Goal: Task Accomplishment & Management: Use online tool/utility

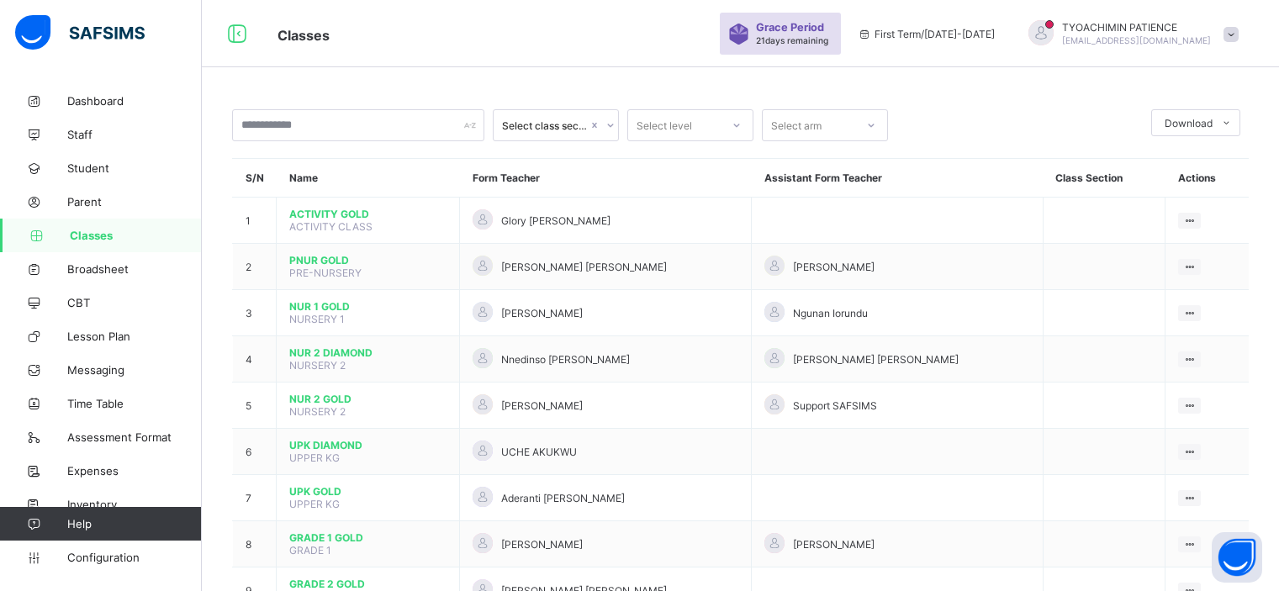
scroll to position [483, 0]
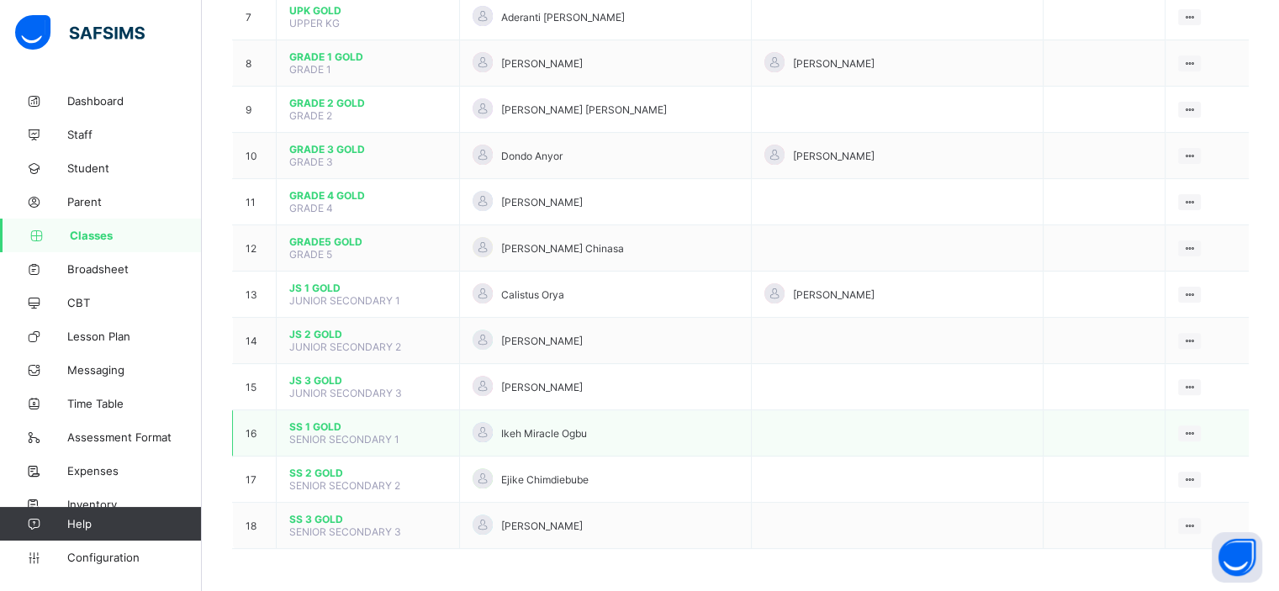
click at [256, 429] on td "16" at bounding box center [255, 433] width 44 height 46
click at [309, 433] on span "SENIOR SECONDARY 1" at bounding box center [344, 439] width 110 height 13
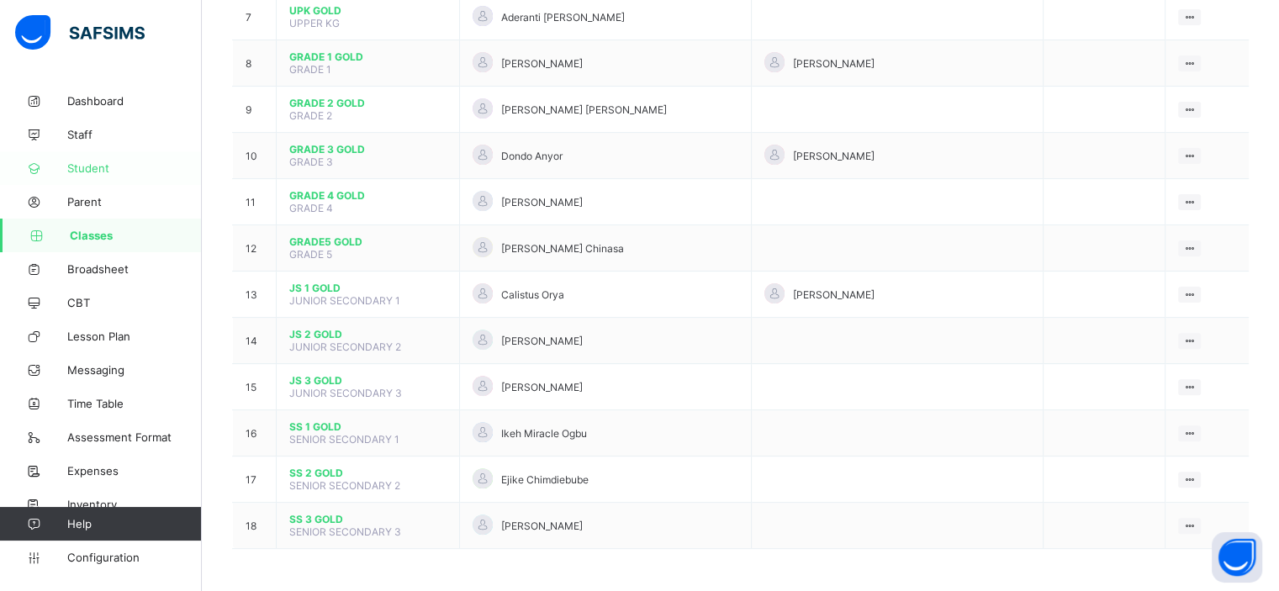
click at [87, 167] on span "Student" at bounding box center [134, 167] width 135 height 13
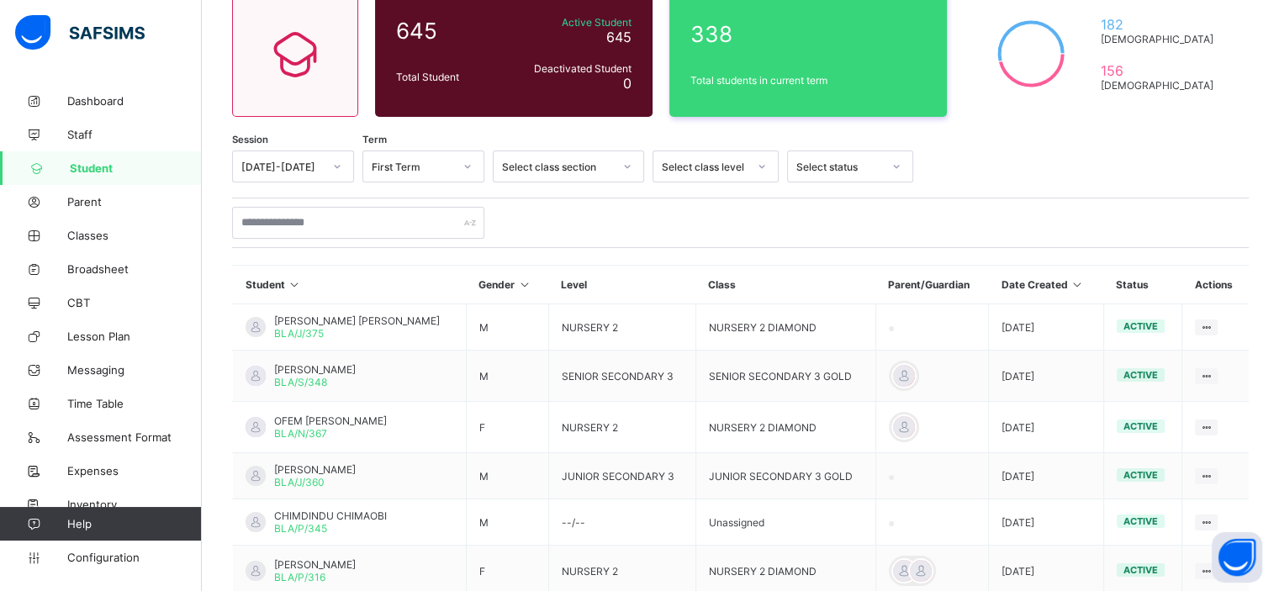
scroll to position [458, 0]
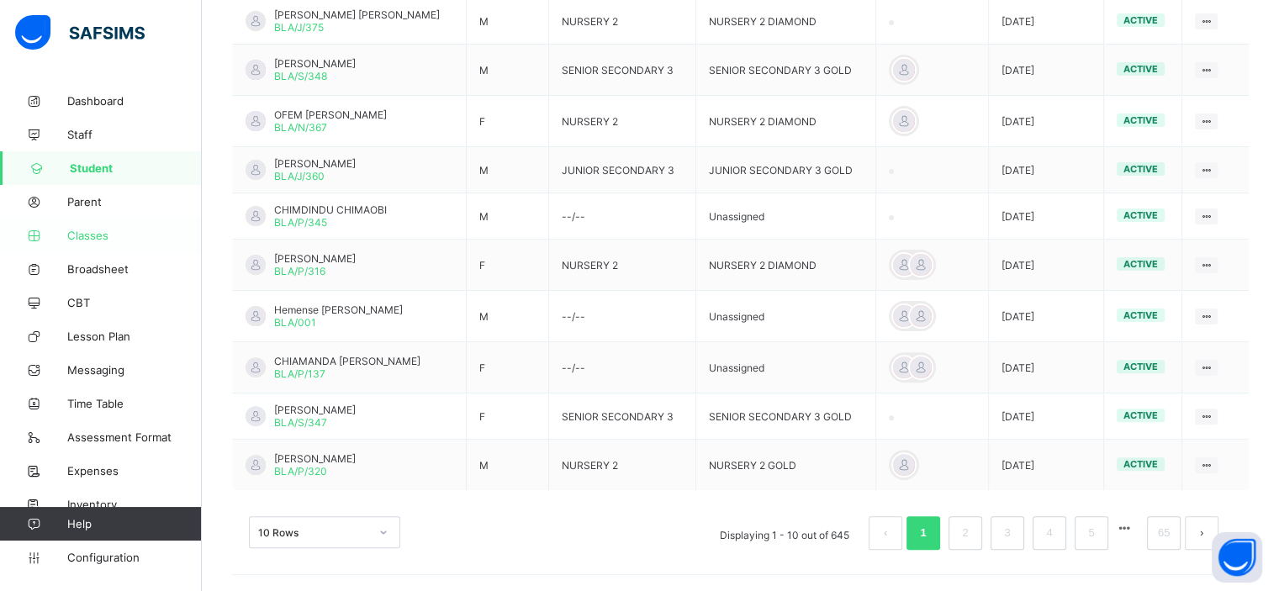
click at [84, 234] on span "Classes" at bounding box center [134, 235] width 135 height 13
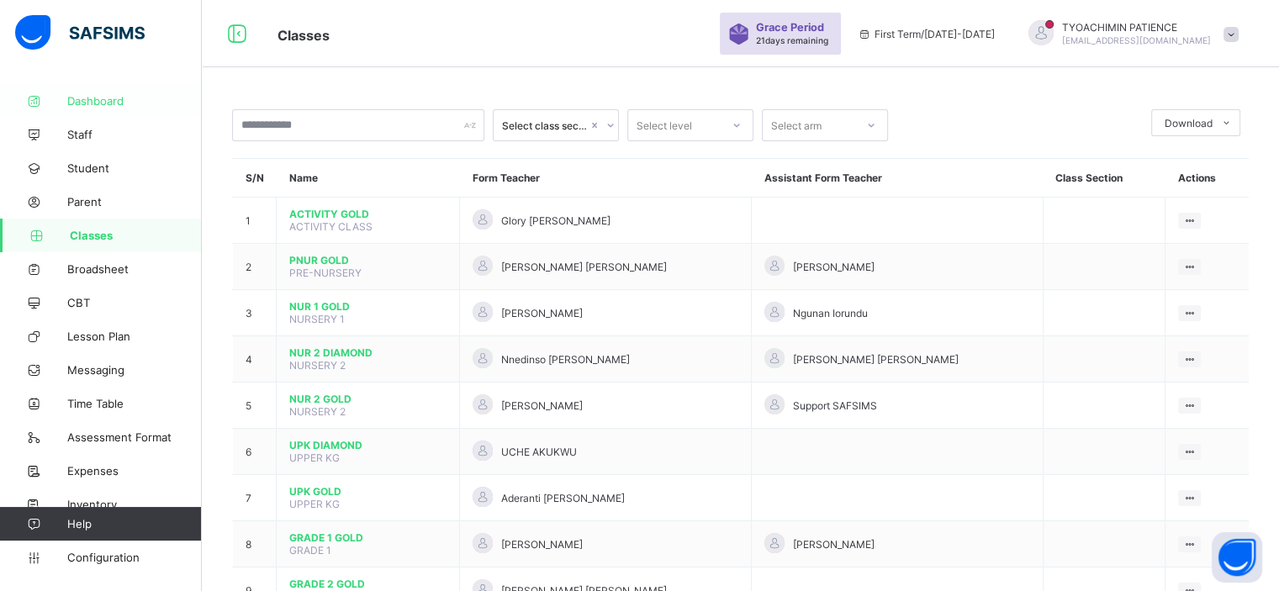
click at [100, 100] on span "Dashboard" at bounding box center [134, 100] width 135 height 13
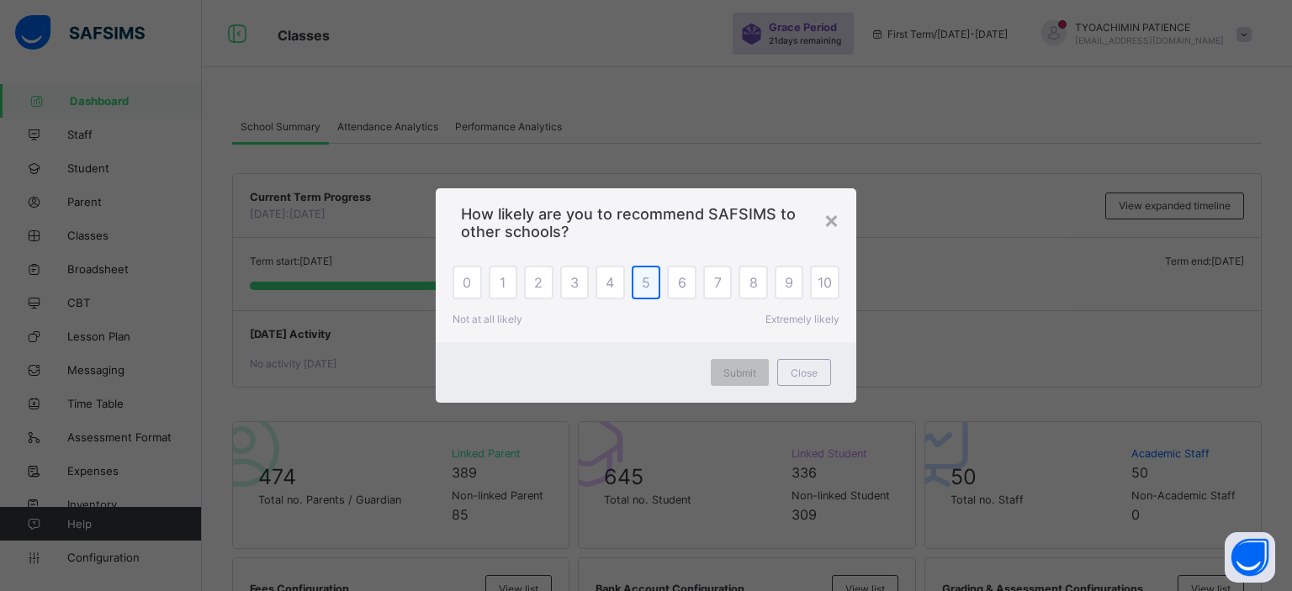
click at [648, 281] on span "5" at bounding box center [646, 282] width 8 height 17
click at [742, 369] on span "Submit" at bounding box center [739, 373] width 33 height 13
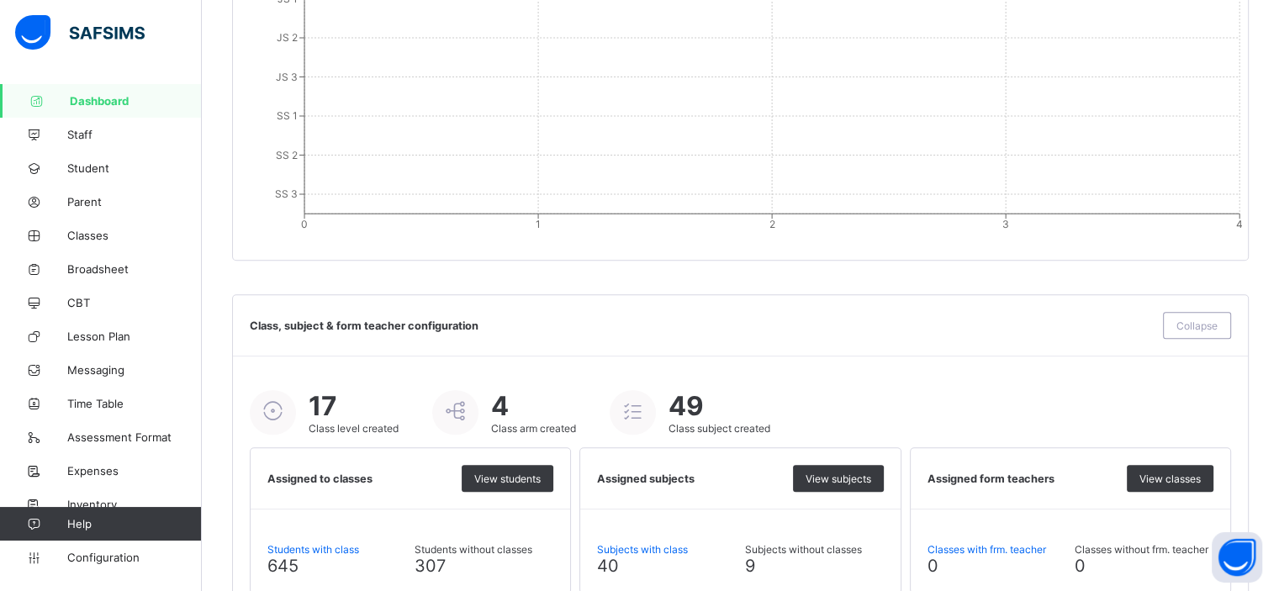
scroll to position [1784, 0]
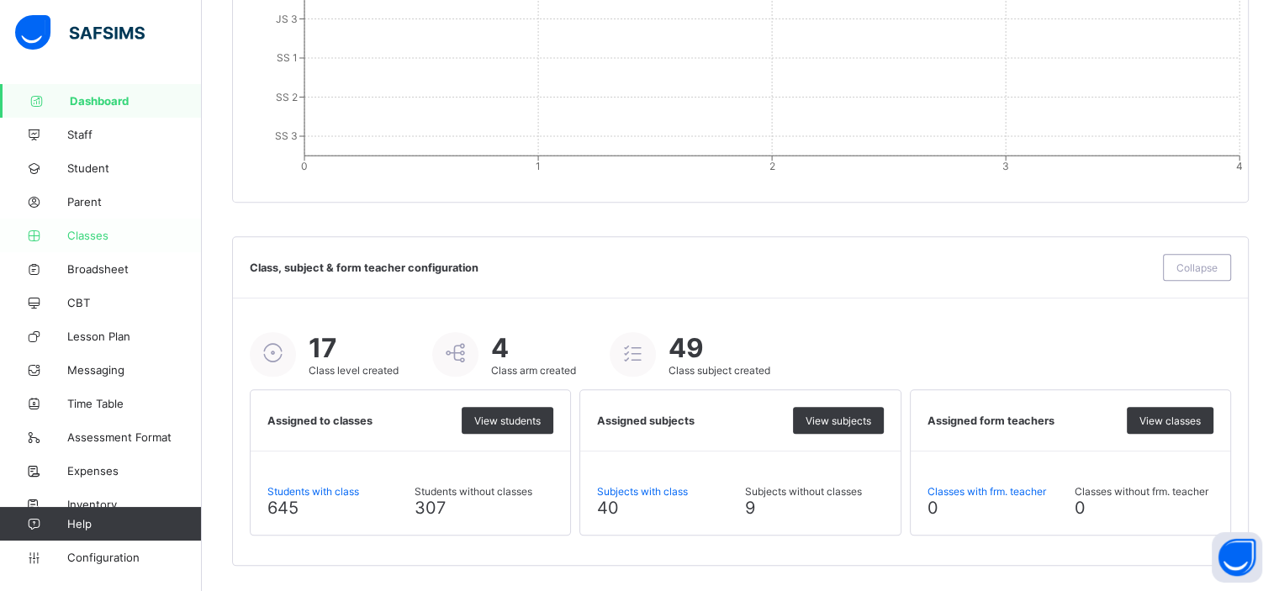
click at [84, 231] on span "Classes" at bounding box center [134, 235] width 135 height 13
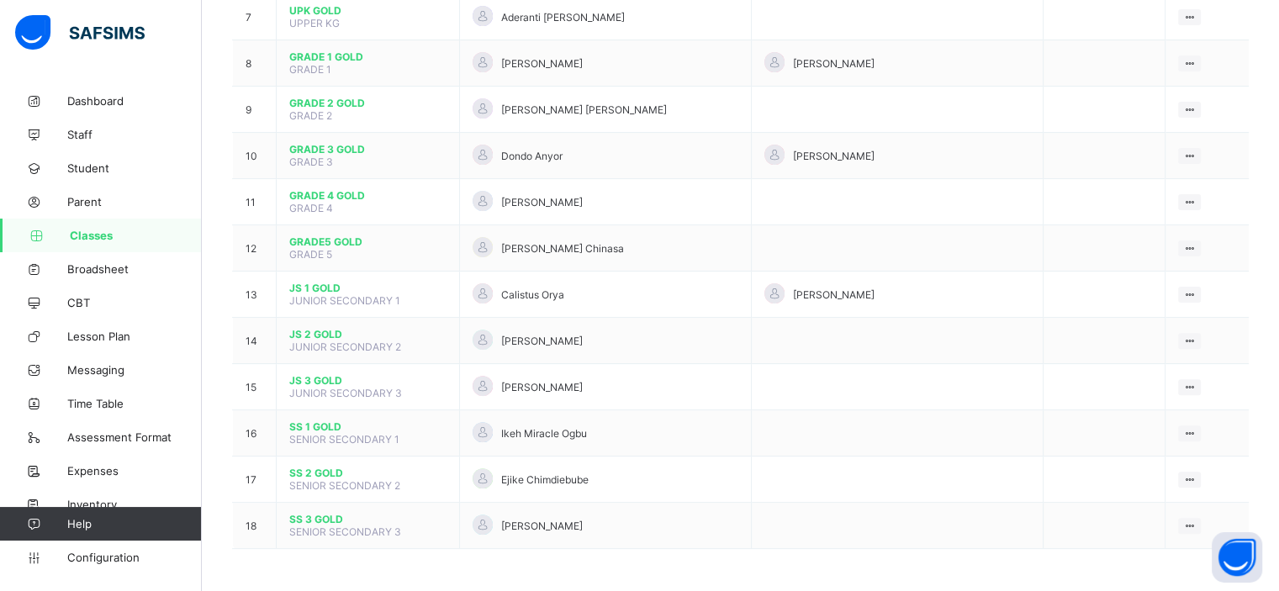
scroll to position [483, 0]
click at [1234, 552] on button "Open asap" at bounding box center [1237, 557] width 50 height 50
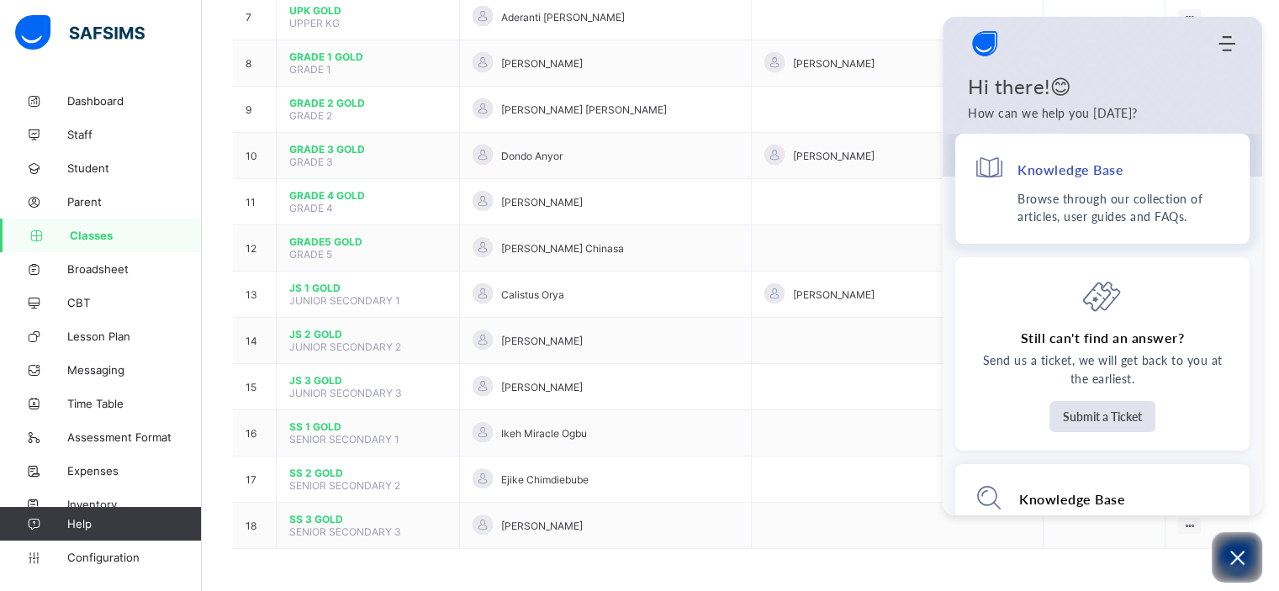
click at [1070, 177] on h4 "Knowledge Base" at bounding box center [1070, 170] width 106 height 18
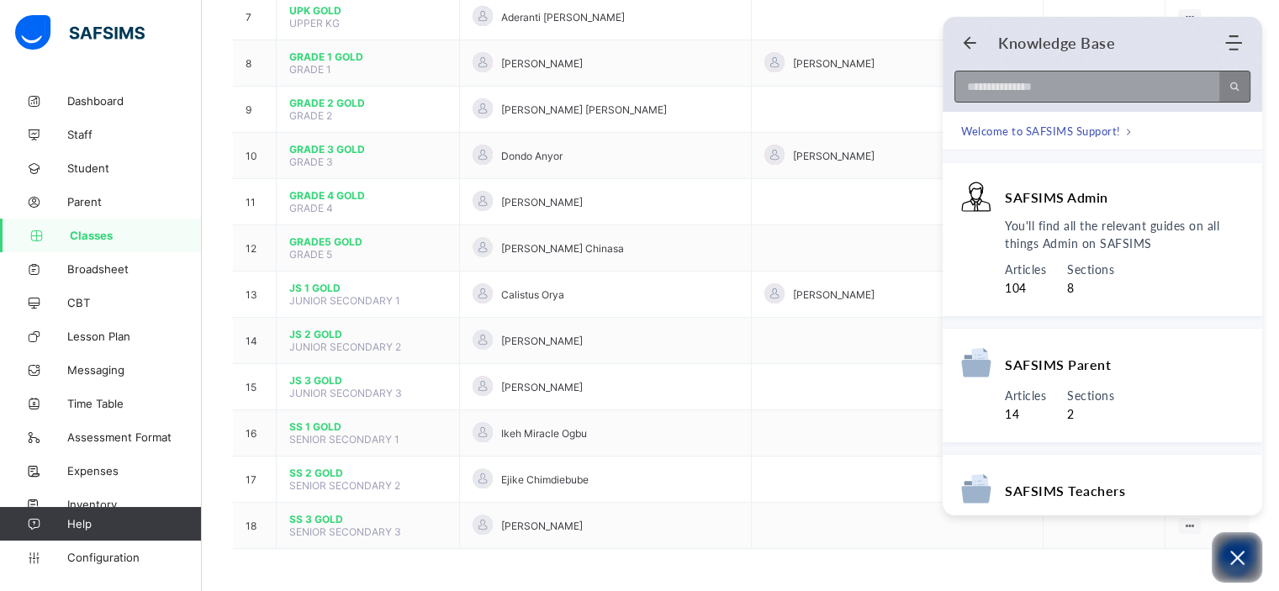
click at [1057, 90] on input at bounding box center [1082, 86] width 254 height 30
type input "**********"
click at [1234, 82] on use "Search" at bounding box center [1234, 86] width 9 height 9
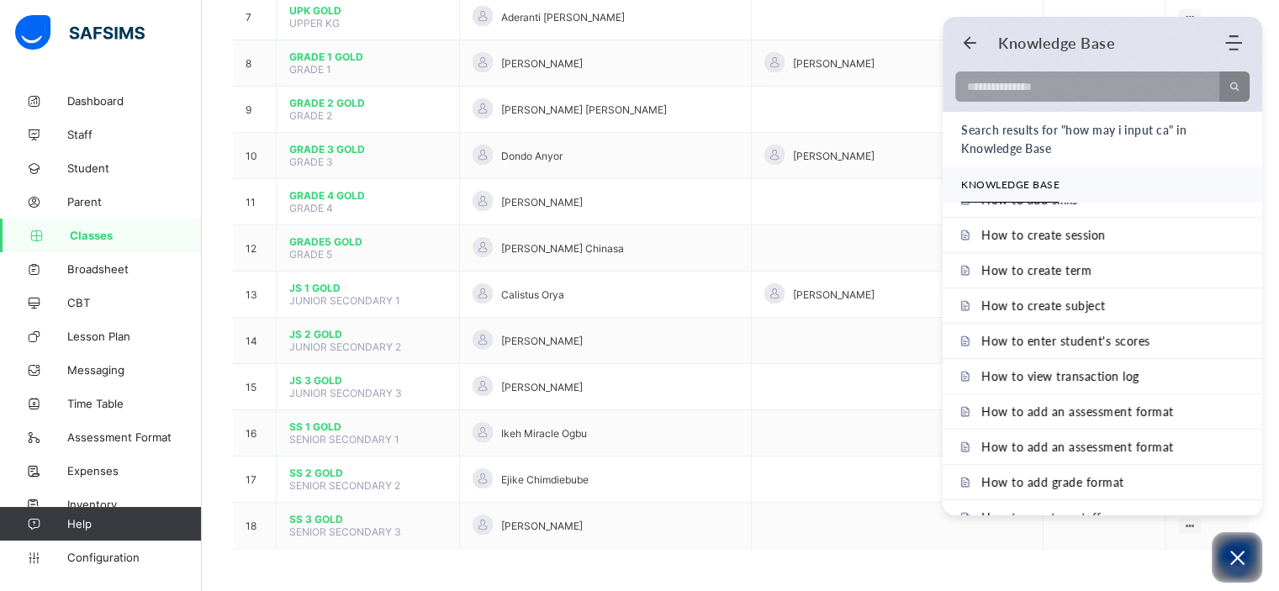
scroll to position [224, 0]
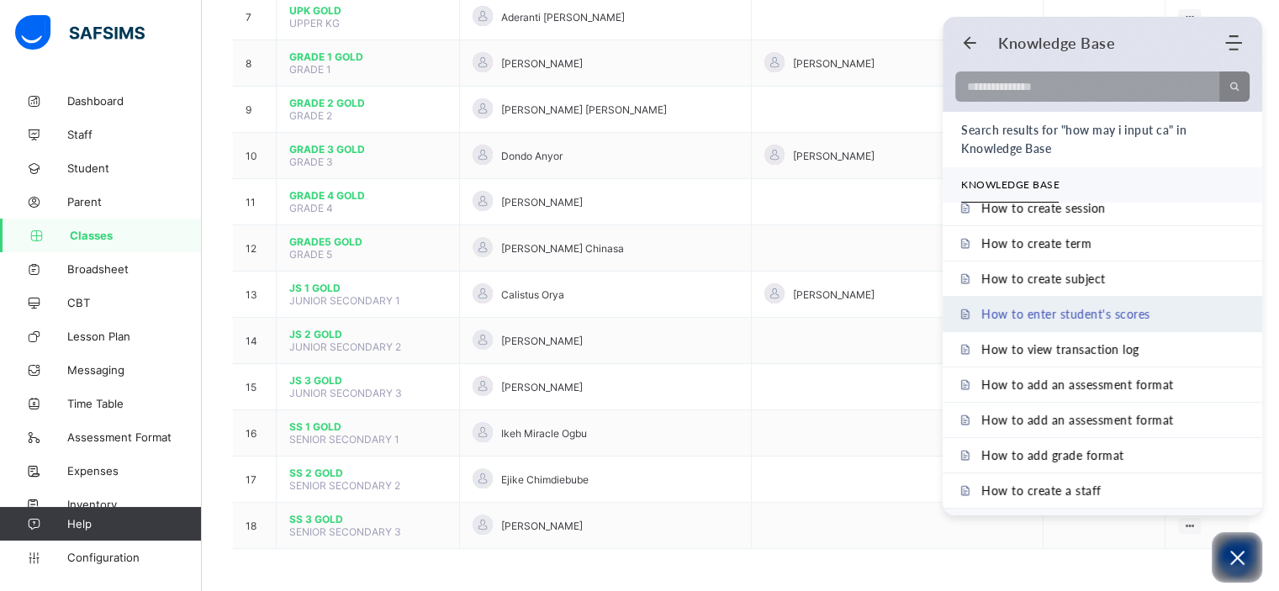
click at [1138, 307] on span "How to enter student's scores" at bounding box center [1065, 314] width 169 height 14
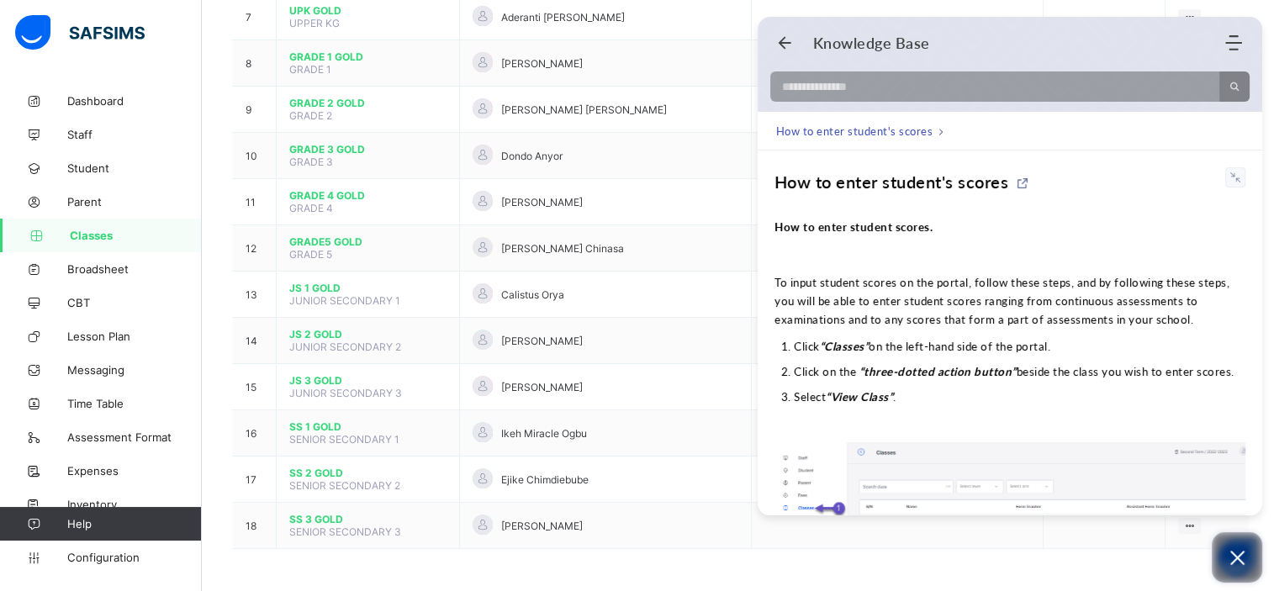
click at [1236, 559] on icon "Open asap" at bounding box center [1237, 558] width 14 height 14
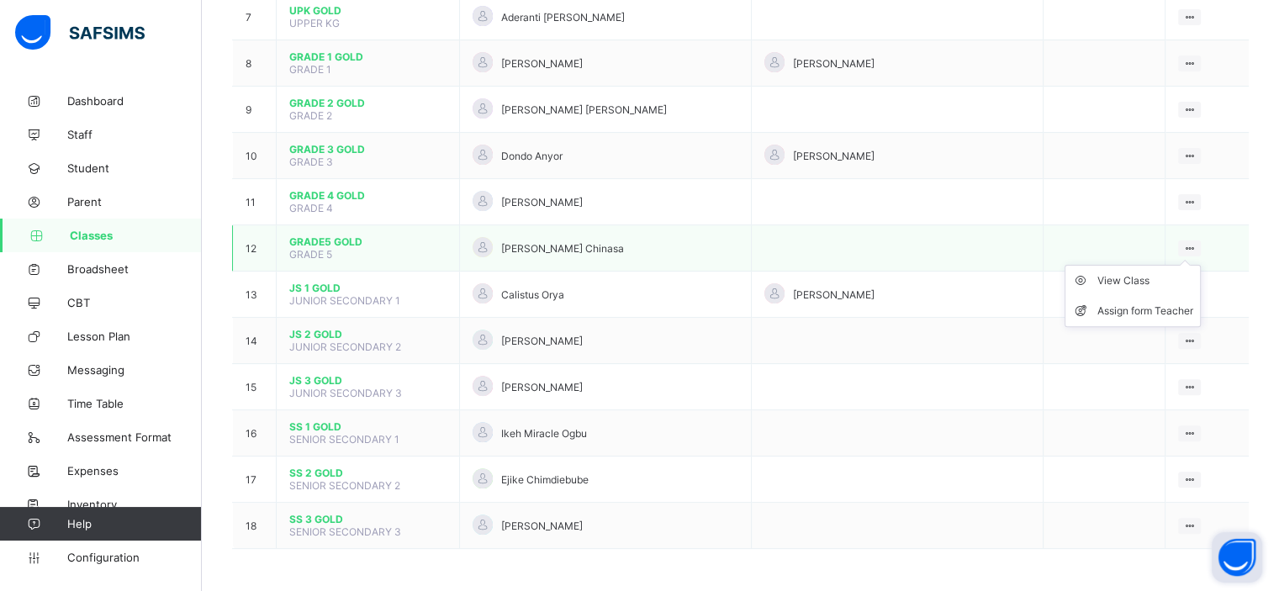
click at [1192, 265] on ul "View Class Assign form Teacher" at bounding box center [1133, 296] width 136 height 62
click at [1137, 283] on div "View Class" at bounding box center [1145, 280] width 96 height 17
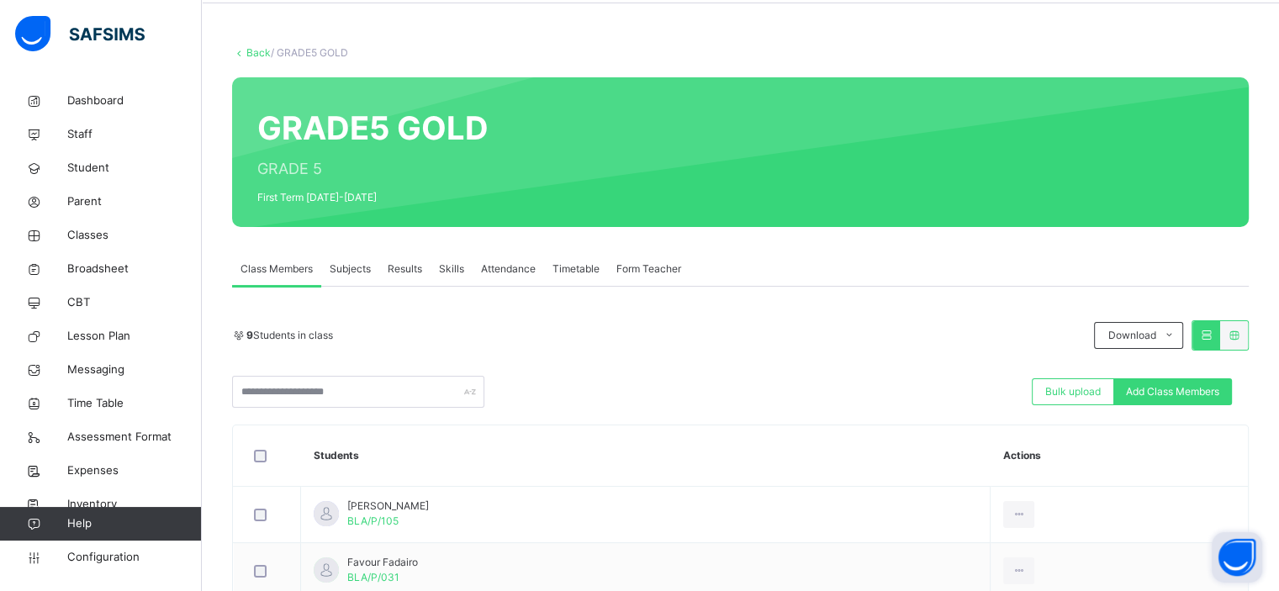
scroll to position [53, 0]
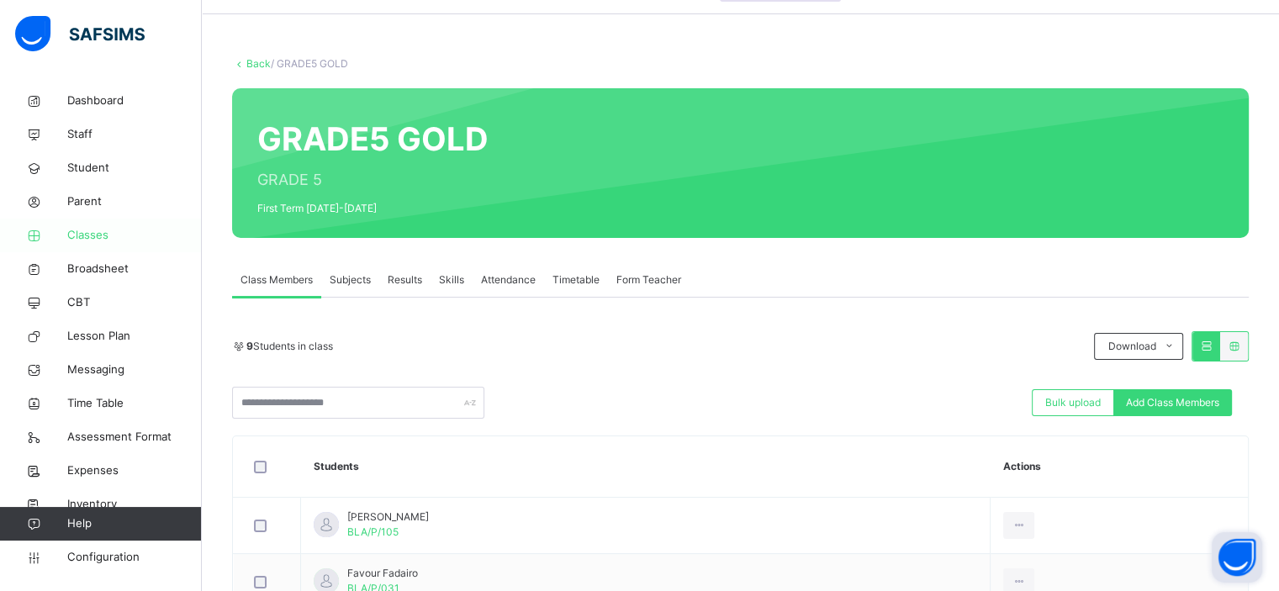
click at [82, 240] on span "Classes" at bounding box center [134, 235] width 135 height 17
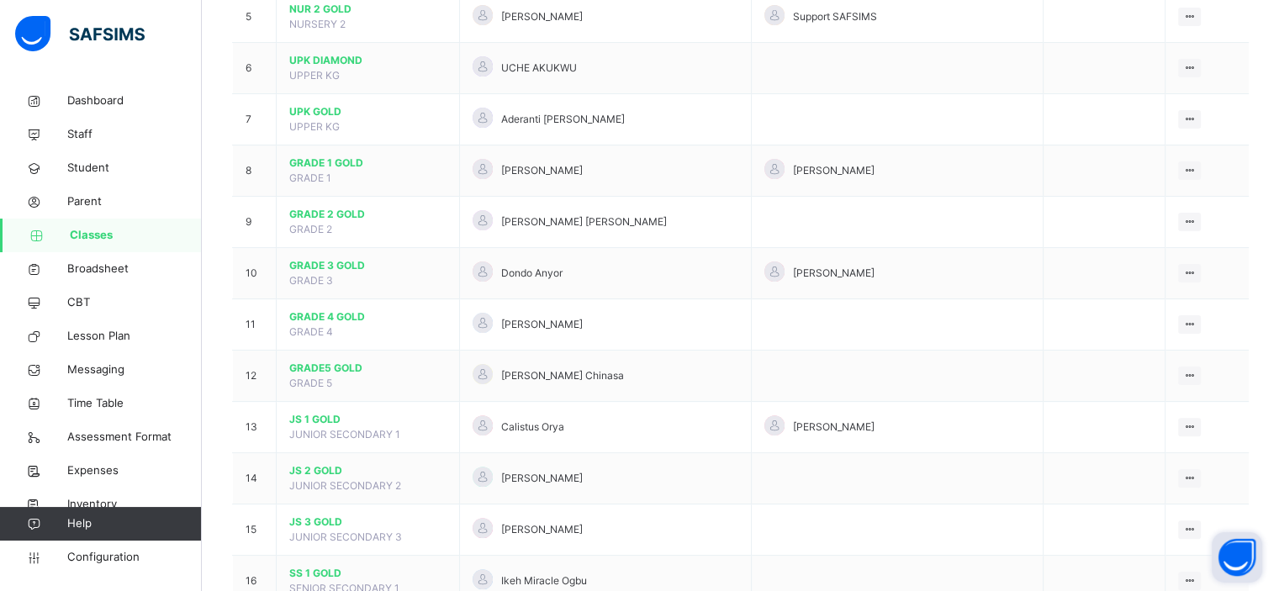
scroll to position [571, 0]
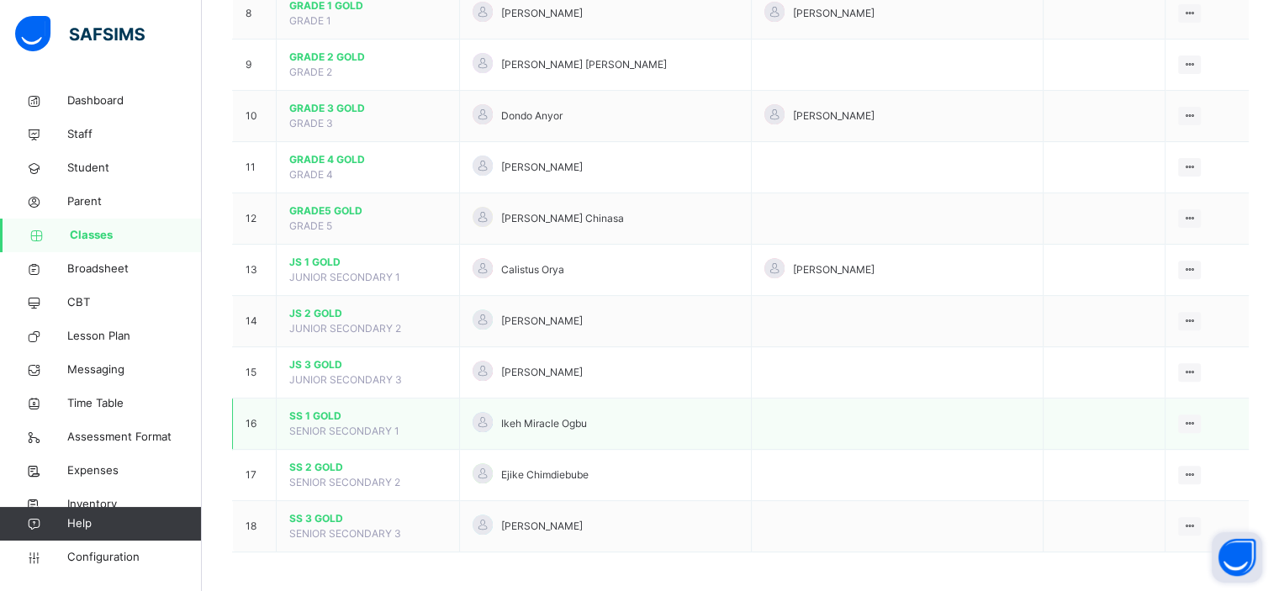
click at [346, 425] on span "SENIOR SECONDARY 1" at bounding box center [344, 431] width 110 height 13
click at [1121, 457] on div "View Class" at bounding box center [1145, 457] width 96 height 17
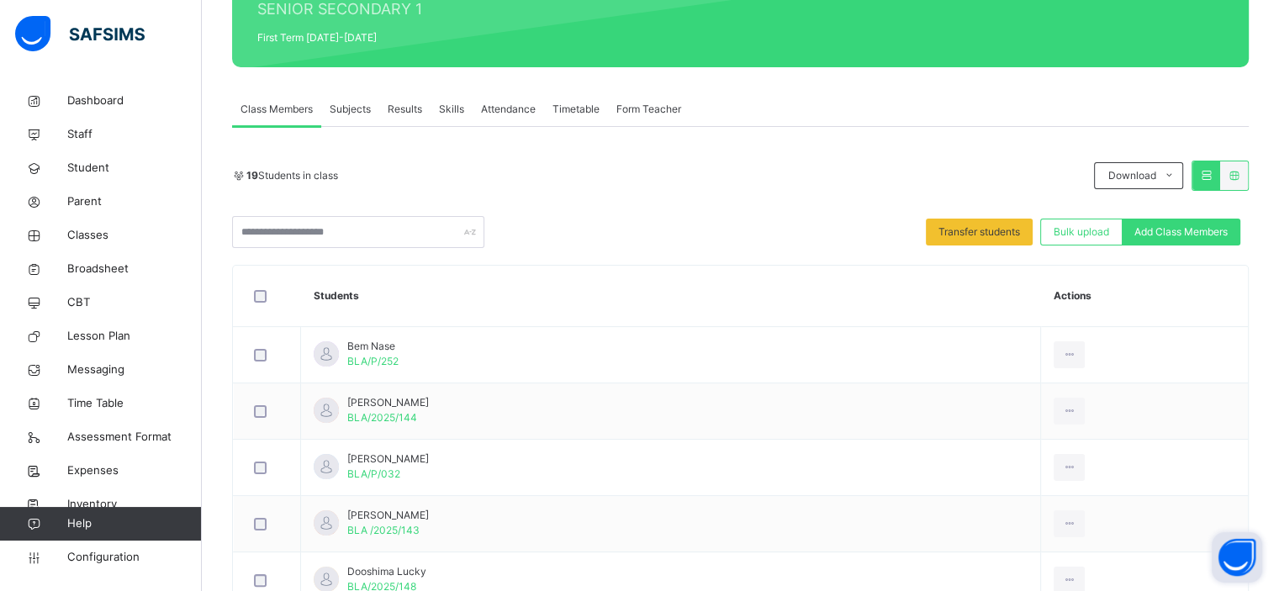
scroll to position [190, 0]
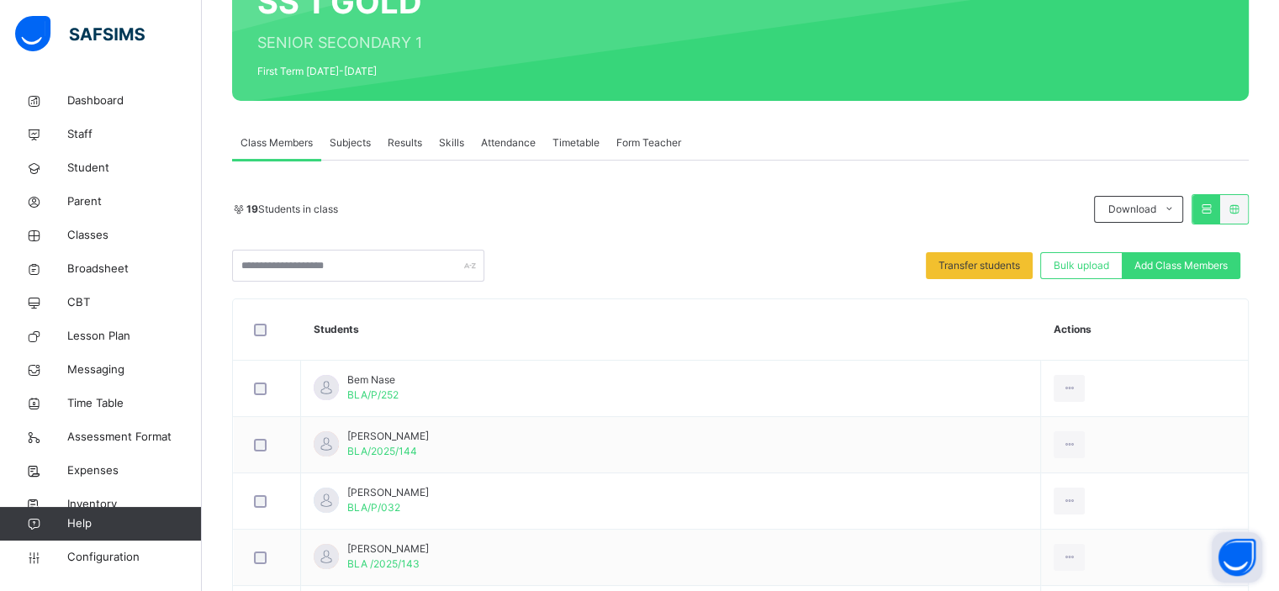
click at [353, 142] on span "Subjects" at bounding box center [350, 142] width 41 height 15
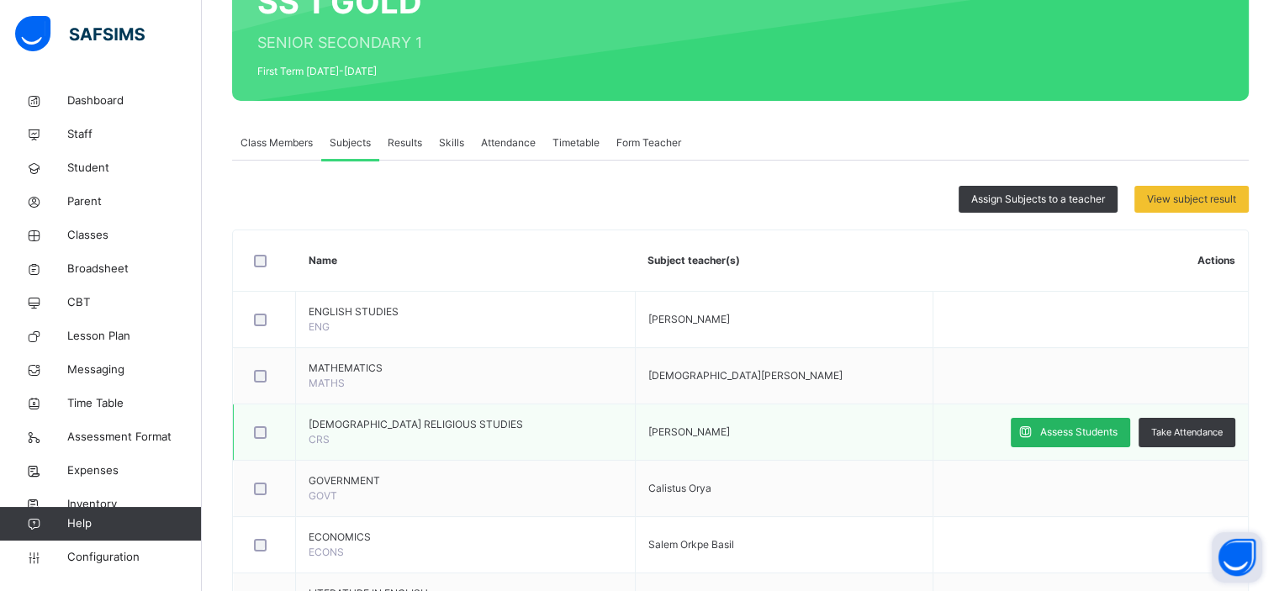
click at [1075, 431] on span "Assess Students" at bounding box center [1078, 432] width 77 height 15
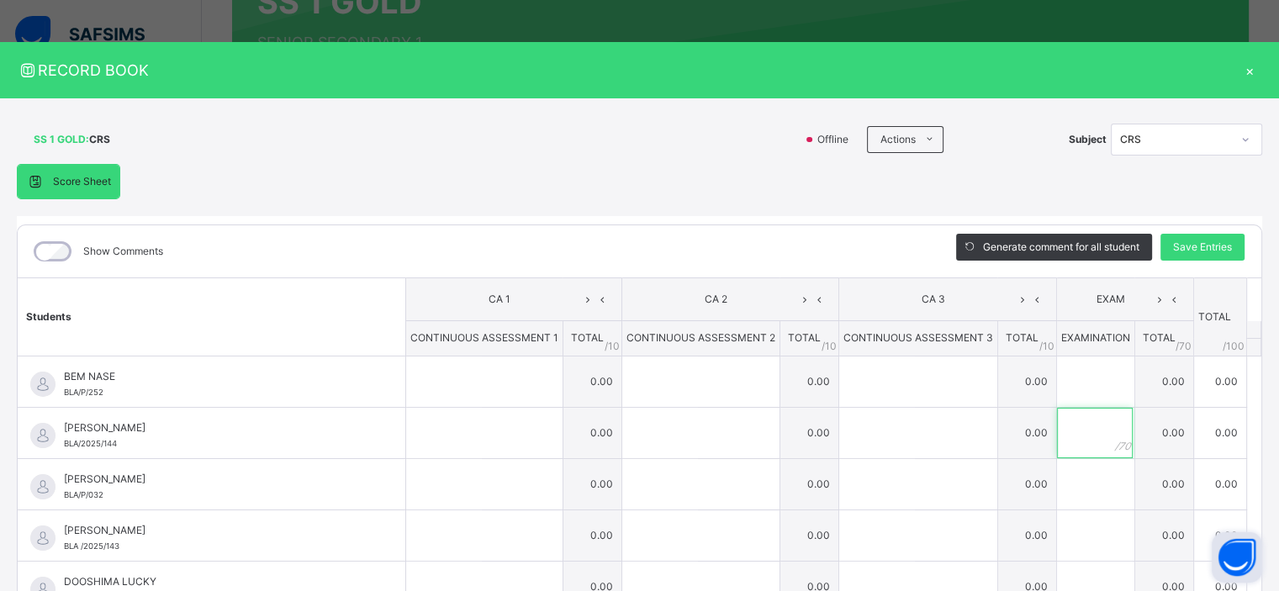
click at [1075, 431] on input "text" at bounding box center [1095, 433] width 76 height 50
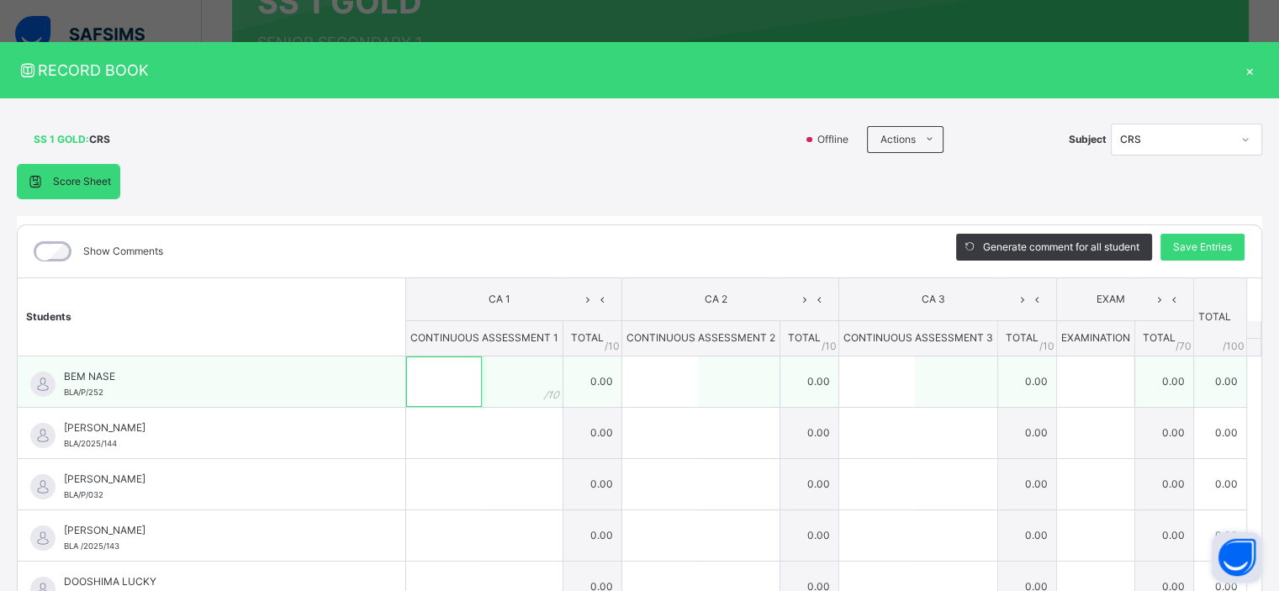
click at [444, 376] on input "text" at bounding box center [444, 382] width 76 height 50
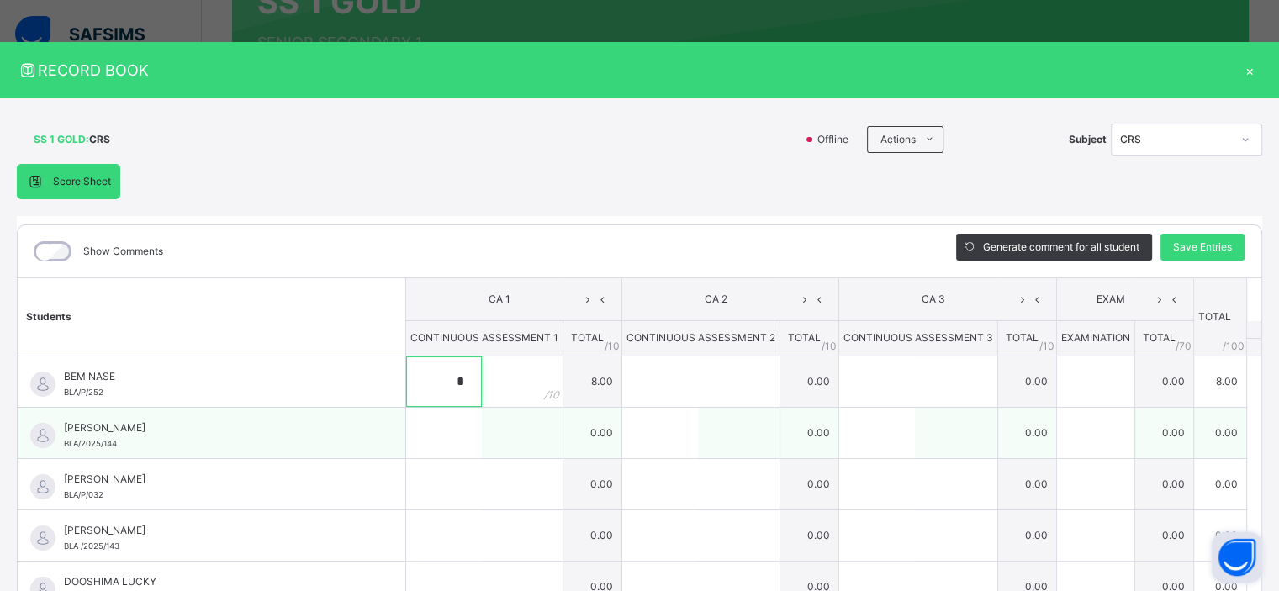
type input "*"
click at [413, 437] on input "text" at bounding box center [444, 433] width 76 height 50
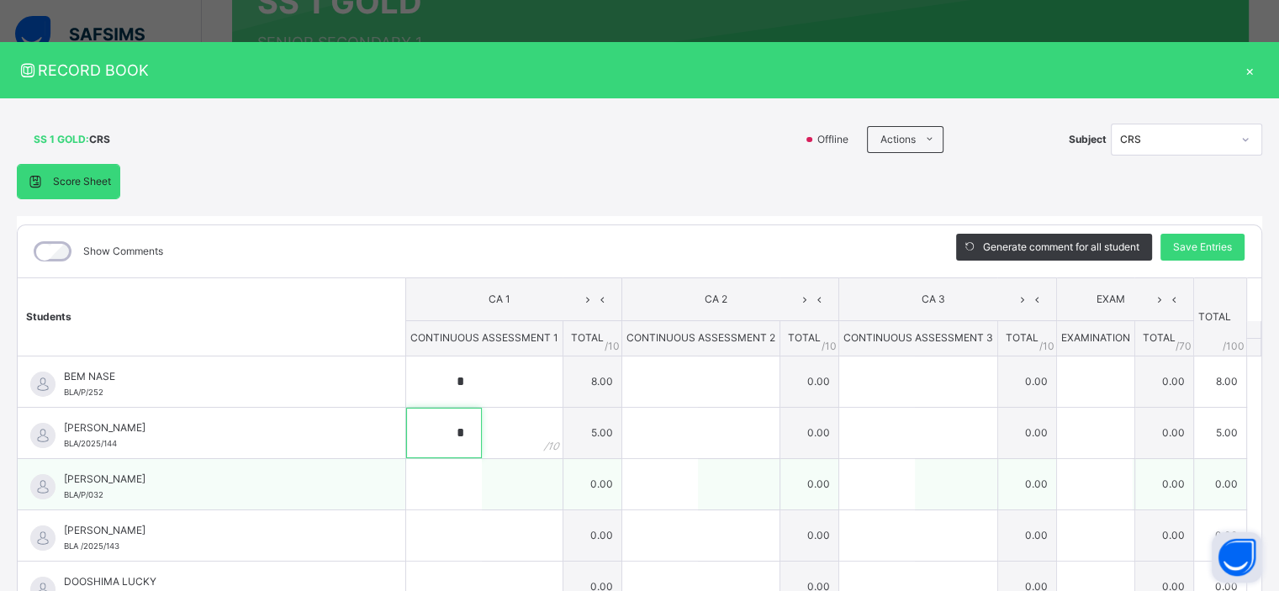
type input "*"
click at [419, 487] on input "text" at bounding box center [444, 484] width 76 height 50
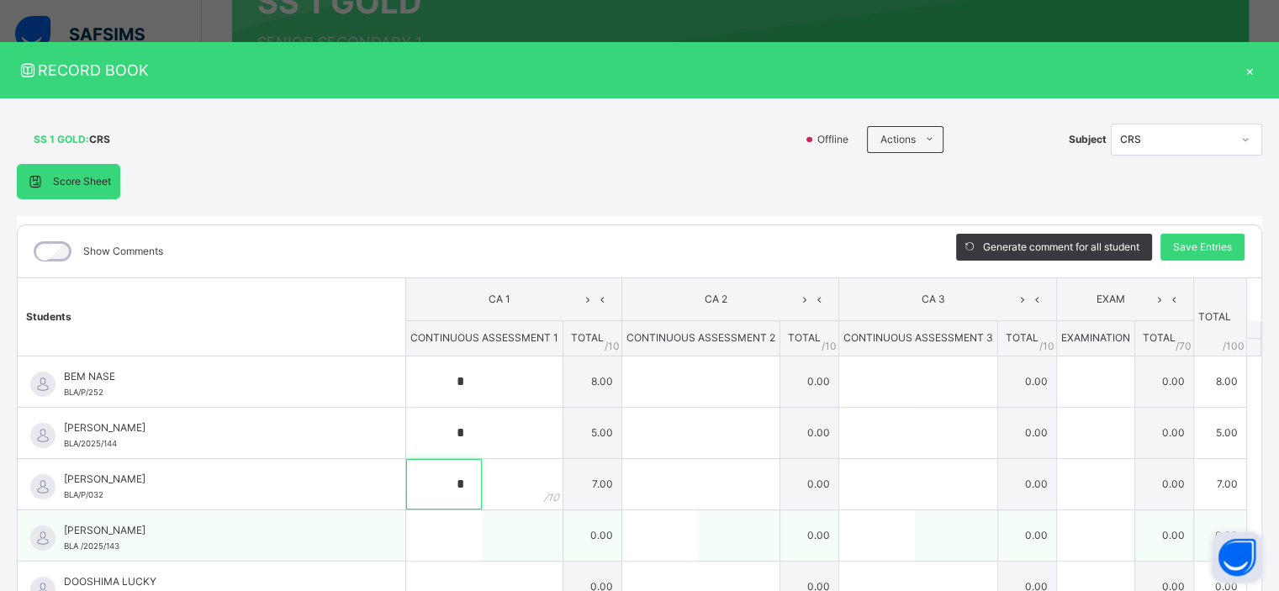
type input "*"
click at [424, 543] on input "text" at bounding box center [444, 535] width 76 height 50
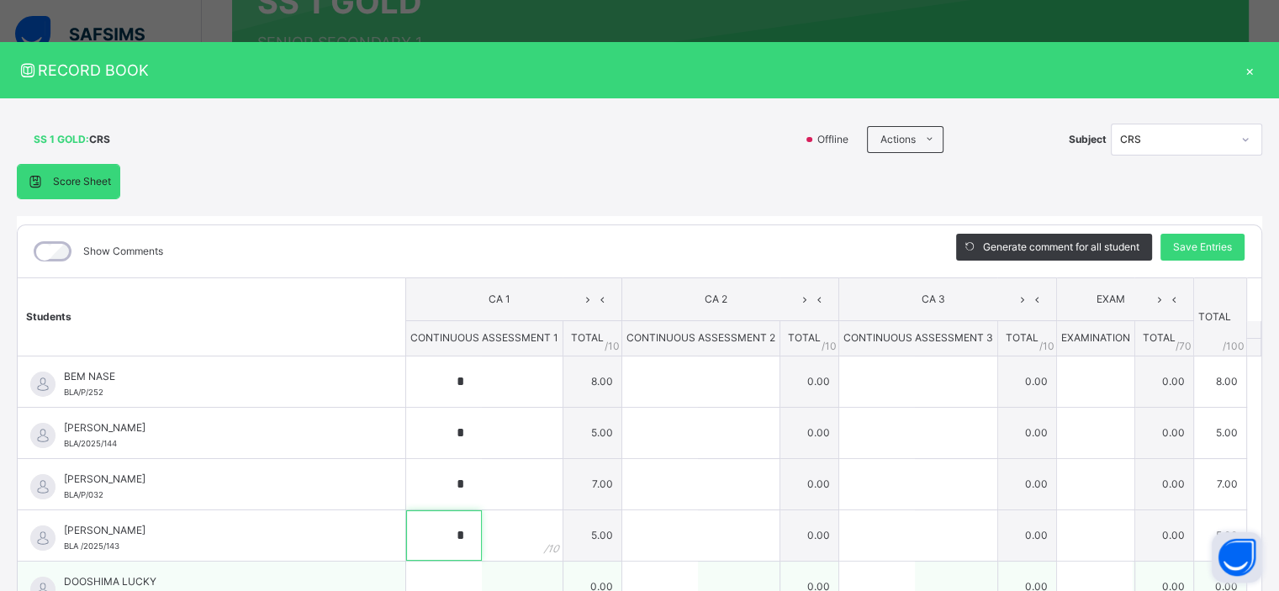
type input "*"
click at [432, 579] on input "text" at bounding box center [444, 587] width 76 height 50
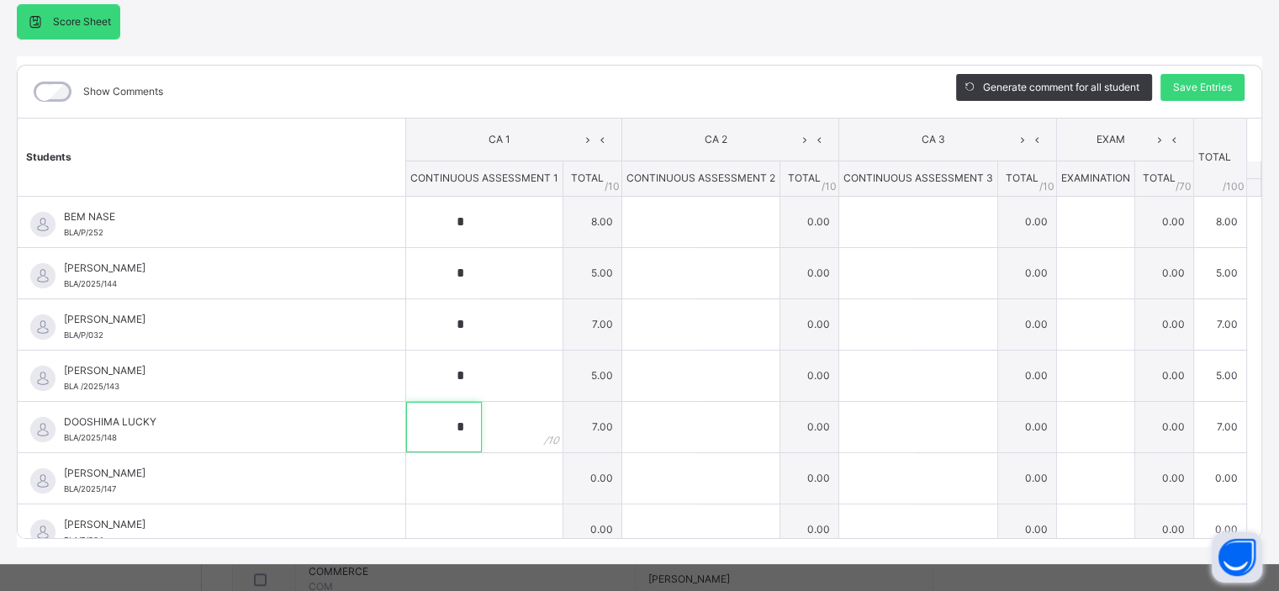
scroll to position [174, 0]
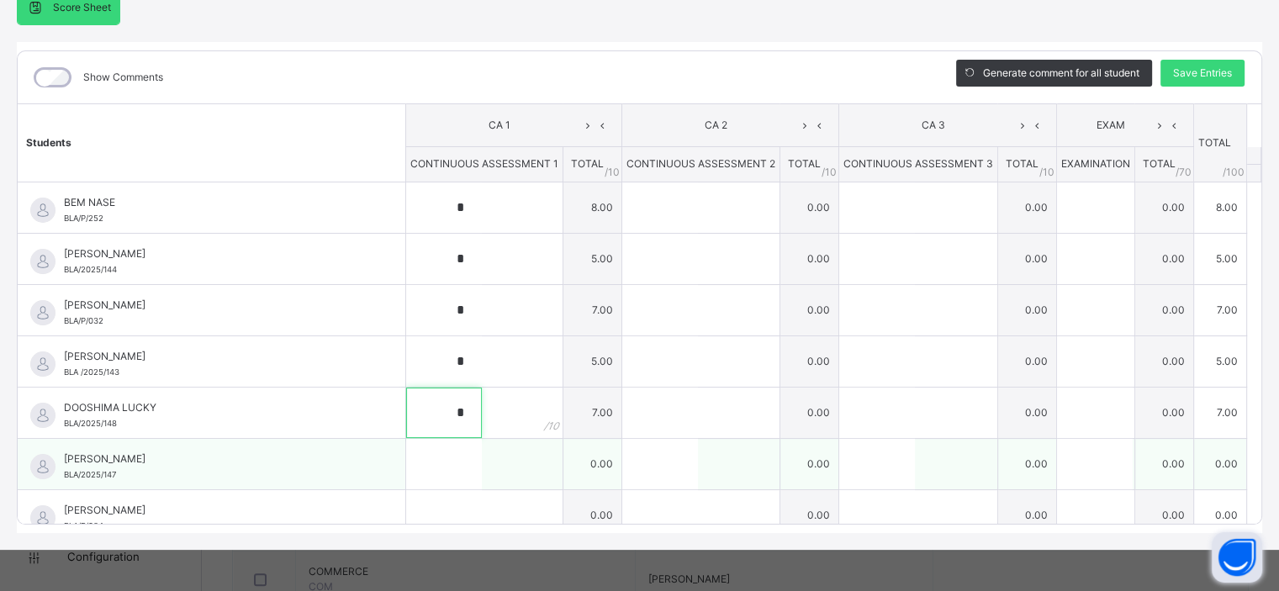
type input "*"
click at [425, 465] on input "text" at bounding box center [444, 464] width 76 height 50
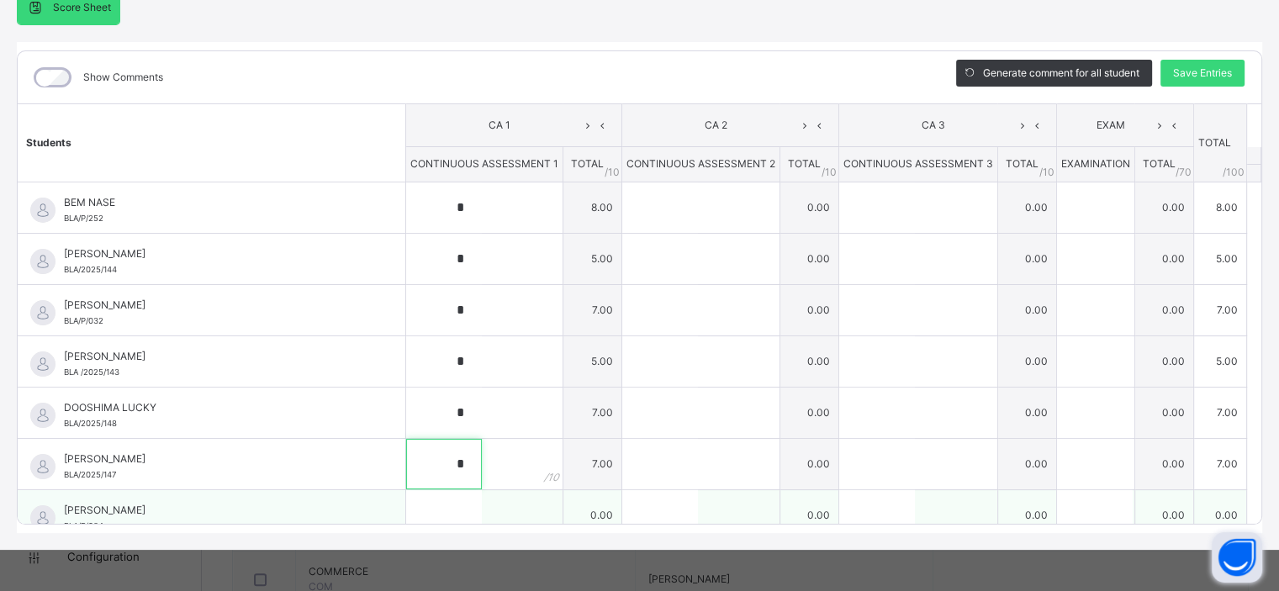
type input "*"
click at [447, 510] on input "text" at bounding box center [444, 515] width 76 height 50
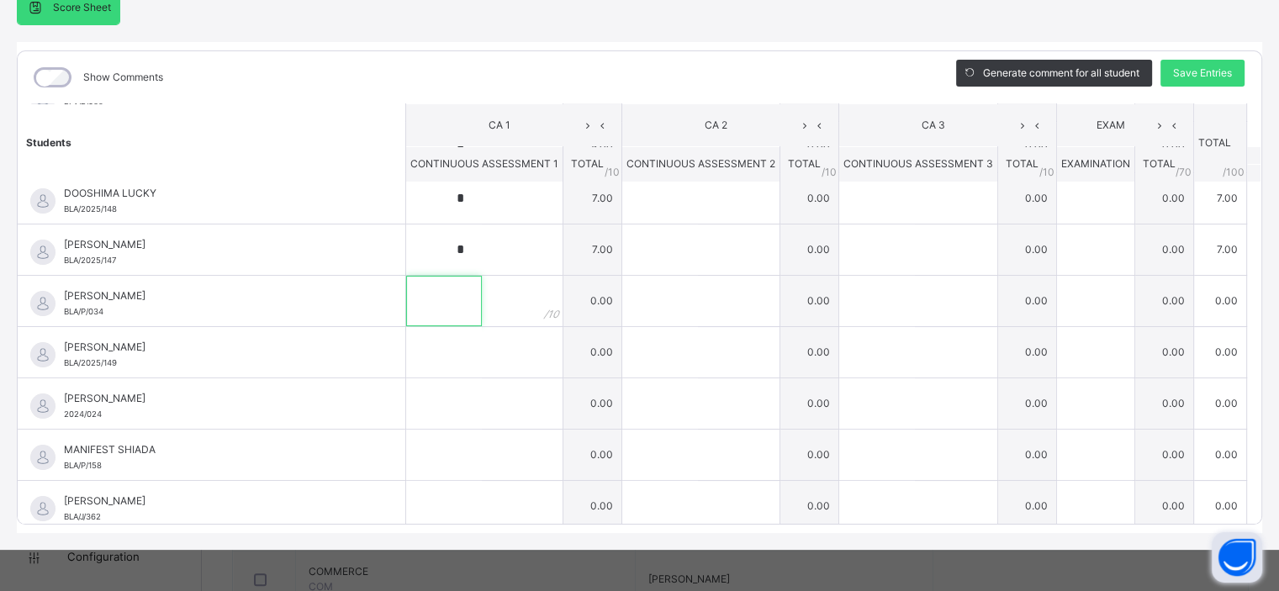
scroll to position [230, 0]
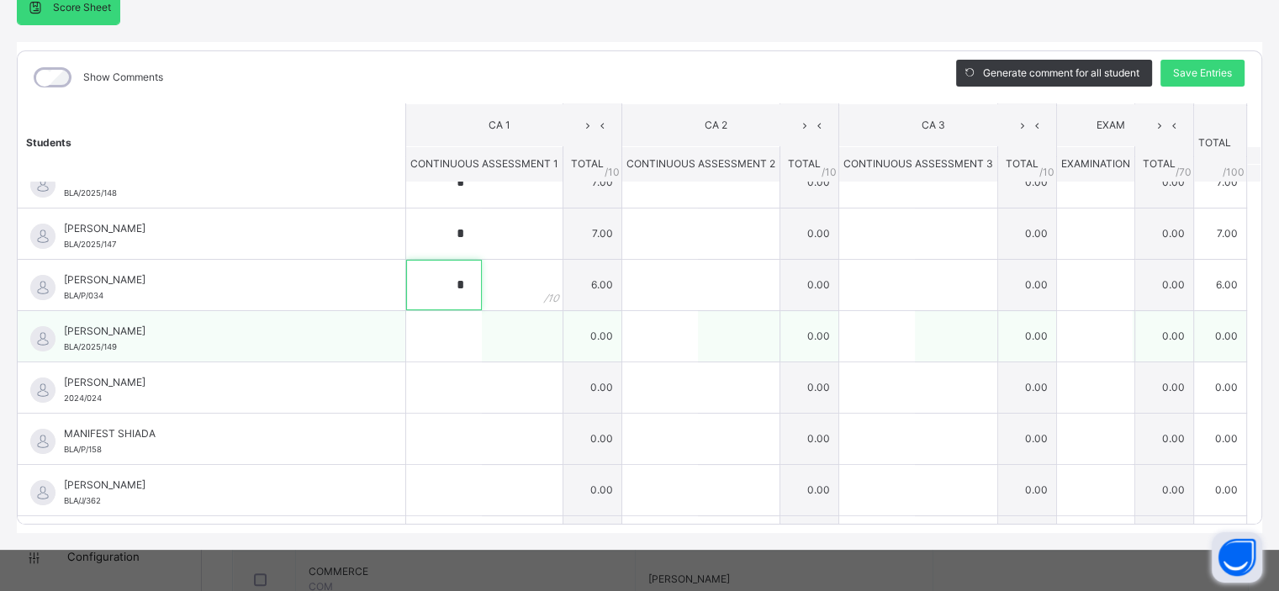
type input "*"
click at [415, 343] on input "text" at bounding box center [444, 336] width 76 height 50
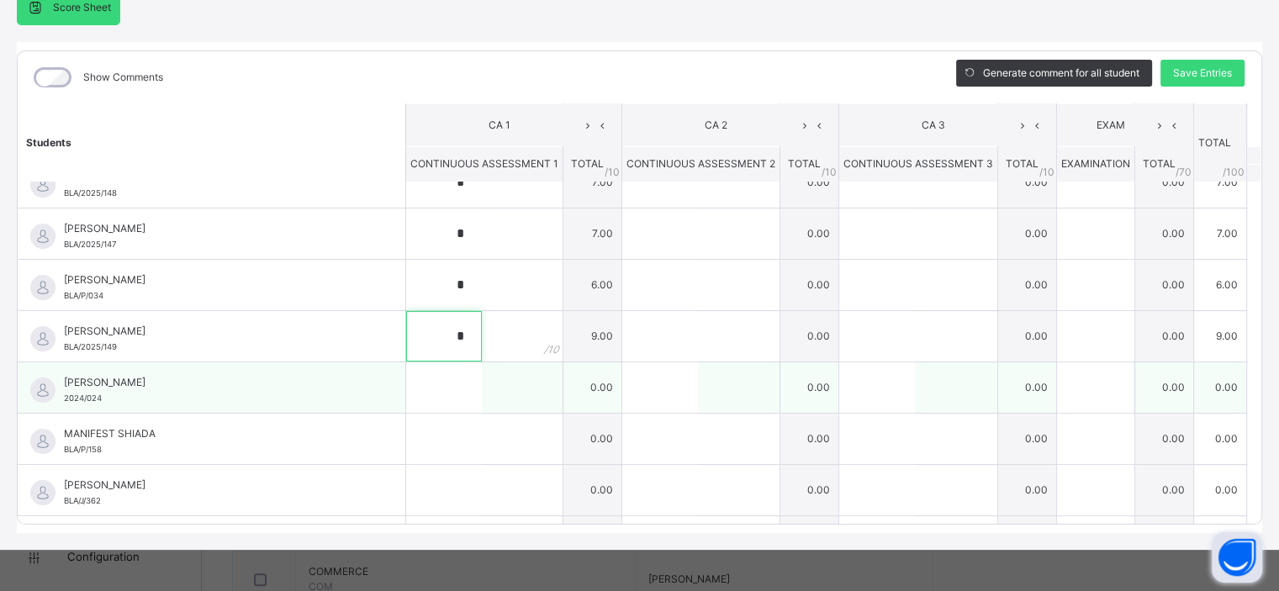
type input "*"
click at [420, 383] on input "text" at bounding box center [444, 387] width 76 height 50
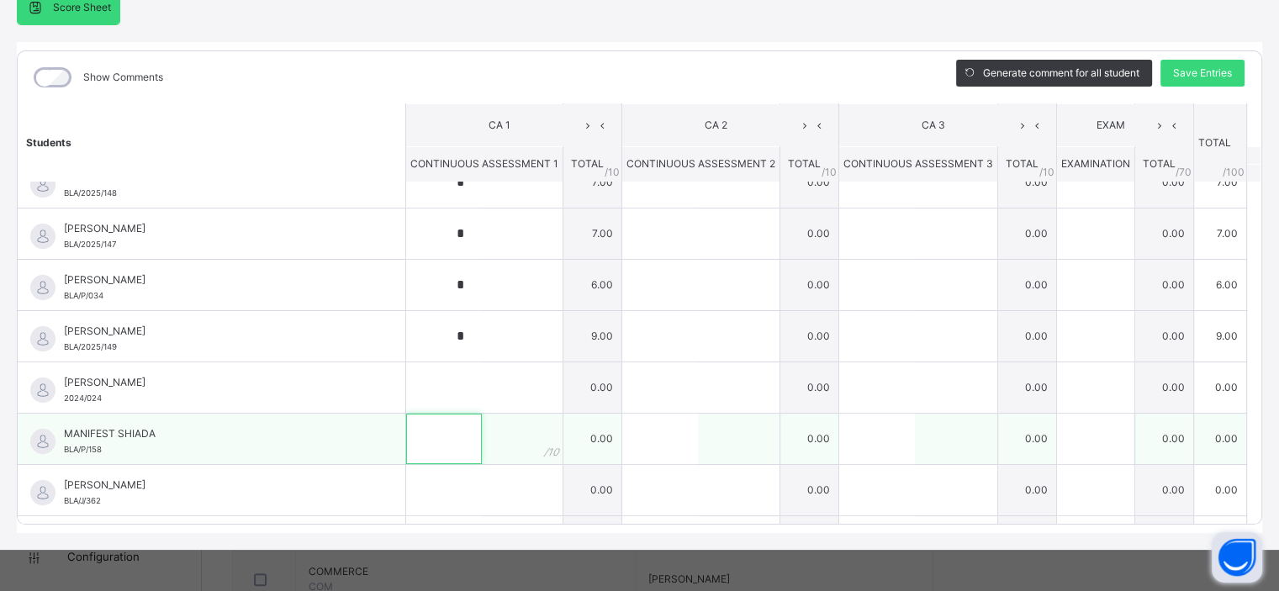
click at [407, 440] on input "text" at bounding box center [444, 439] width 76 height 50
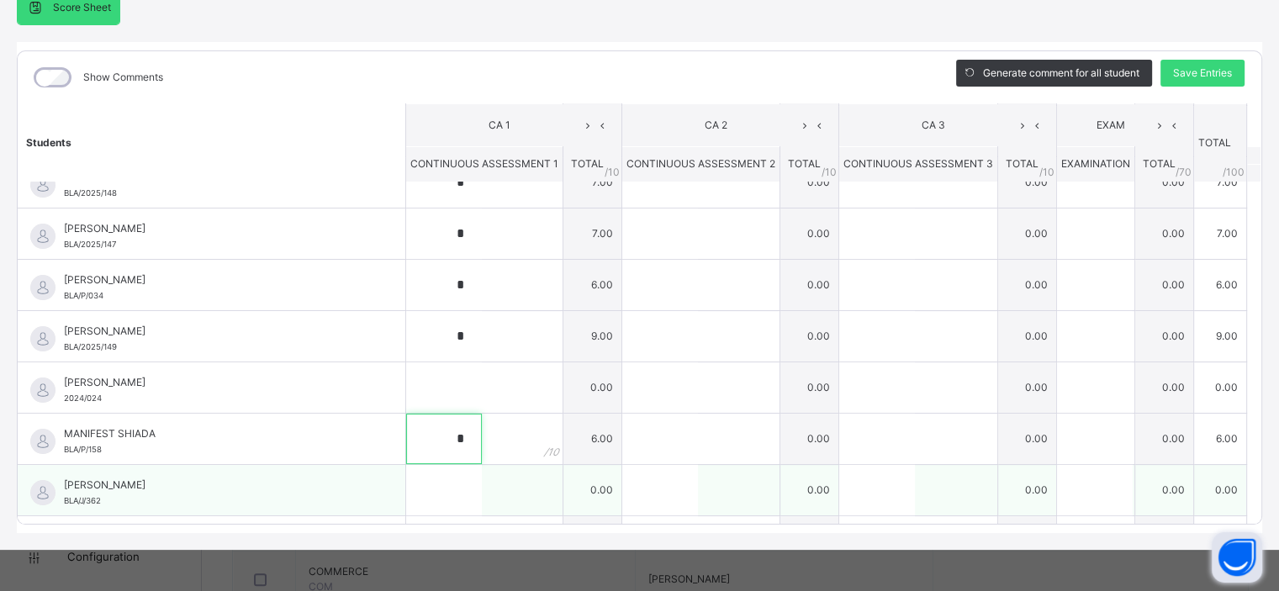
type input "*"
click at [420, 493] on input "text" at bounding box center [444, 490] width 76 height 50
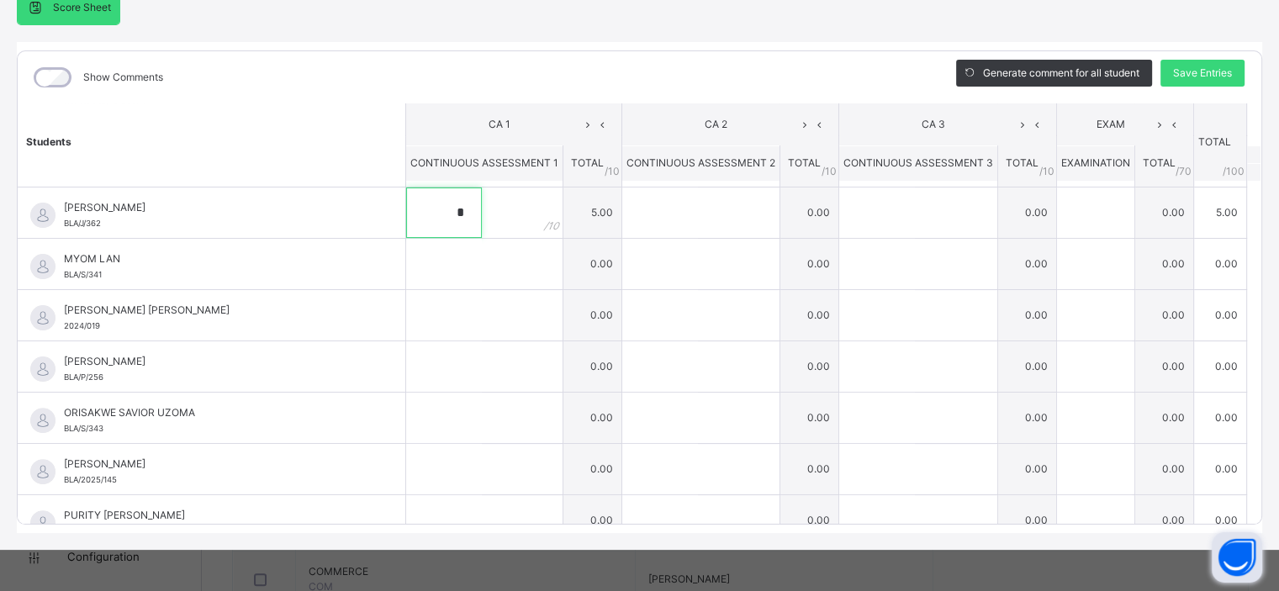
scroll to position [514, 0]
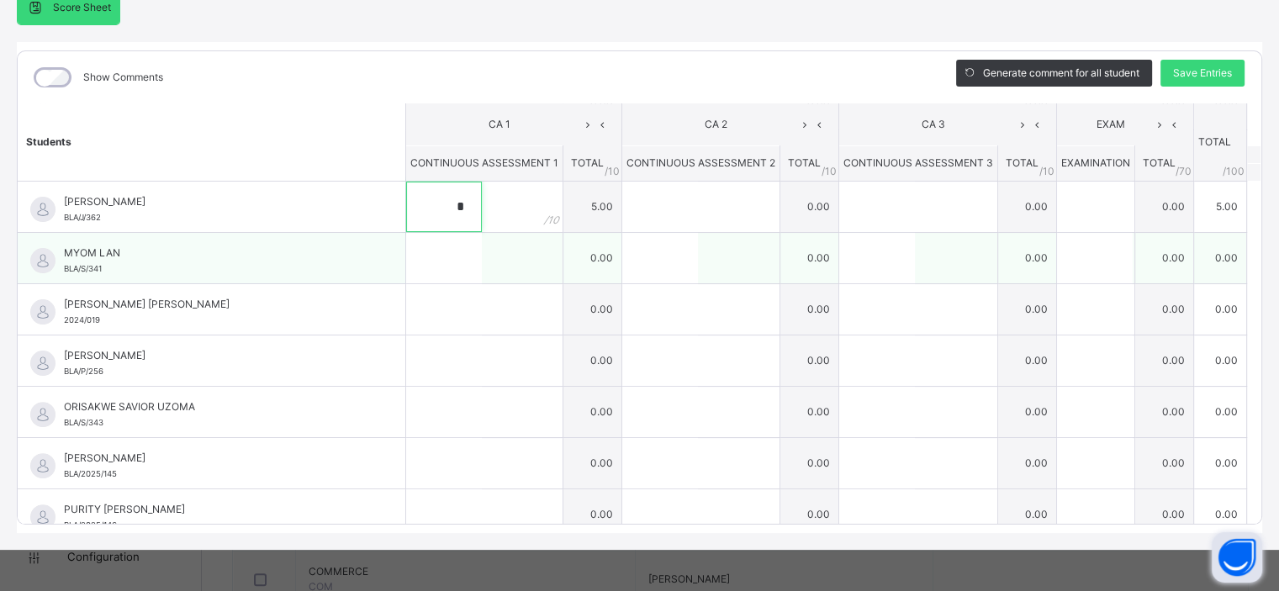
type input "*"
click at [420, 265] on input "text" at bounding box center [444, 258] width 76 height 50
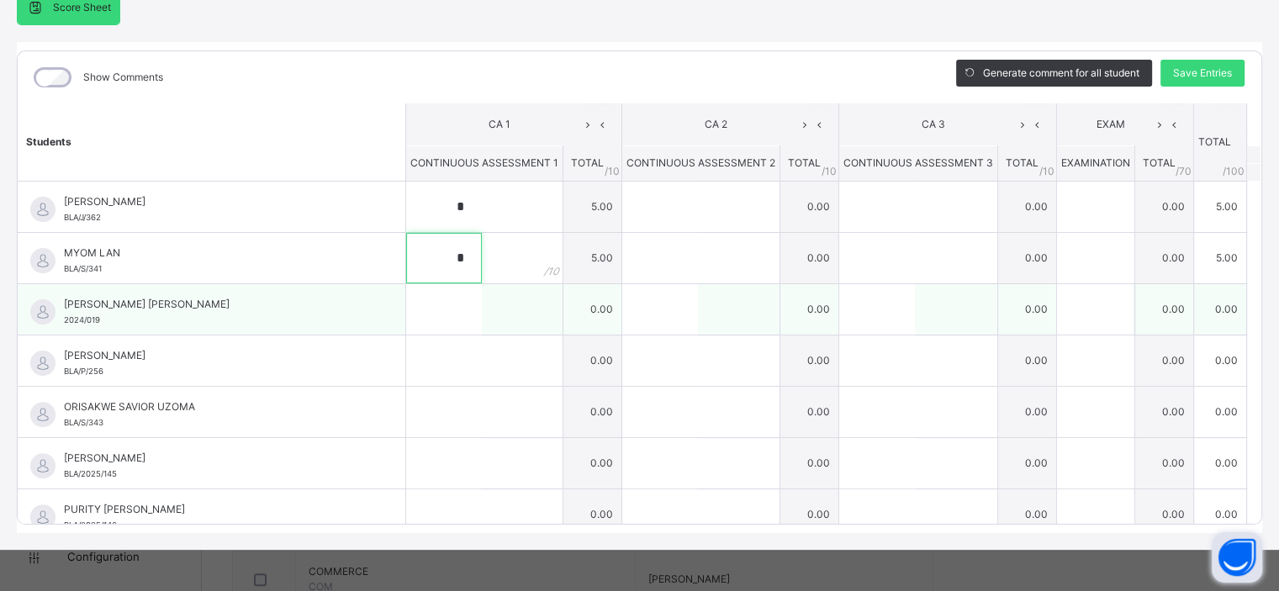
type input "*"
click at [414, 304] on input "text" at bounding box center [444, 309] width 76 height 50
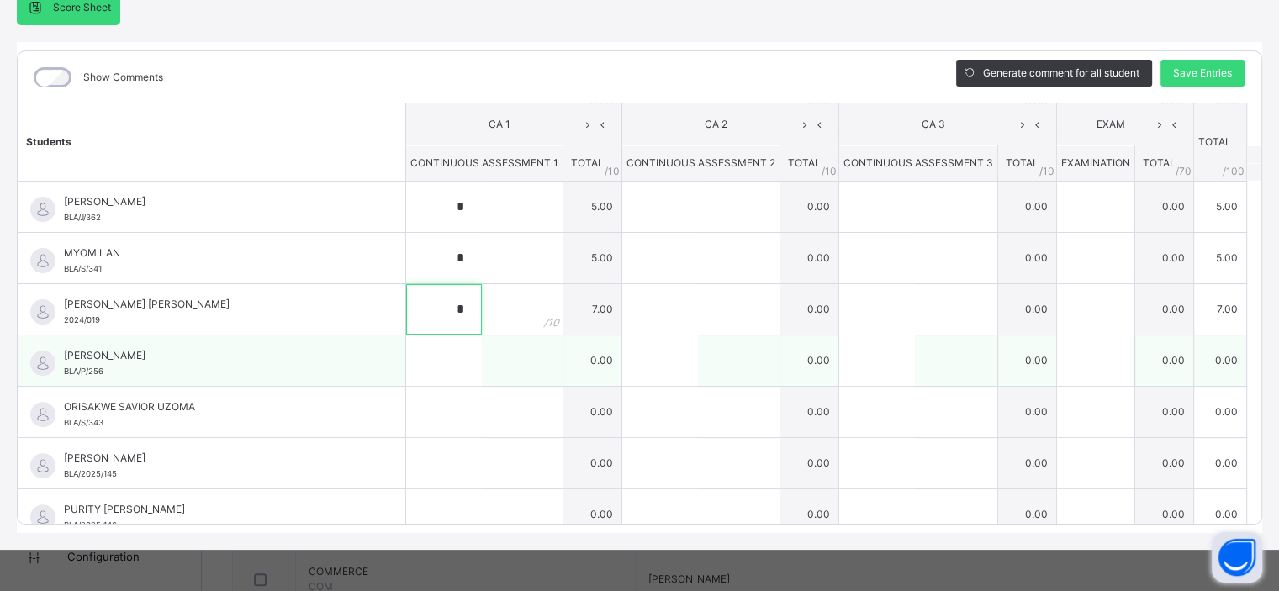
type input "*"
click at [425, 357] on input "text" at bounding box center [444, 360] width 76 height 50
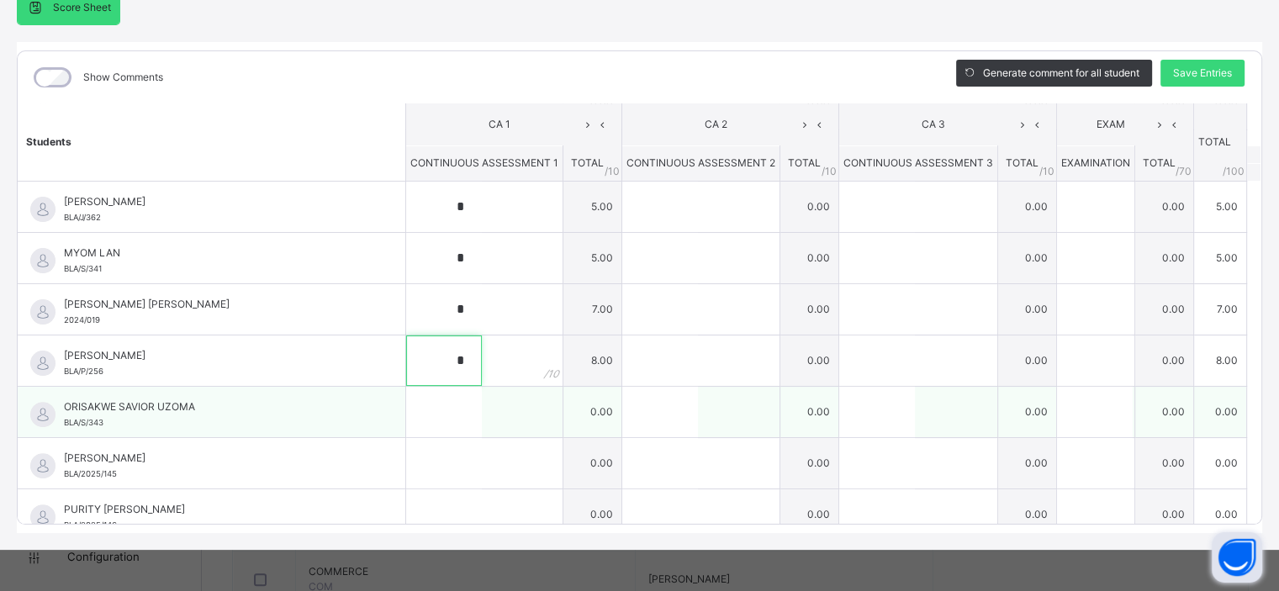
type input "*"
click at [422, 417] on input "text" at bounding box center [444, 412] width 76 height 50
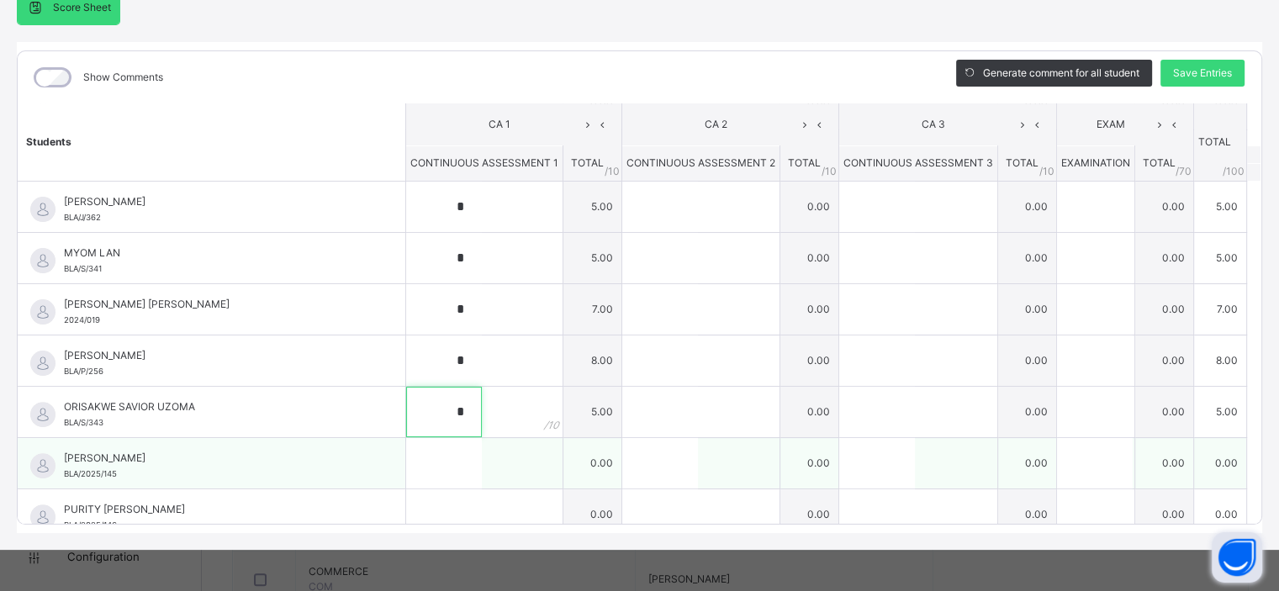
type input "*"
click at [414, 470] on input "text" at bounding box center [444, 463] width 76 height 50
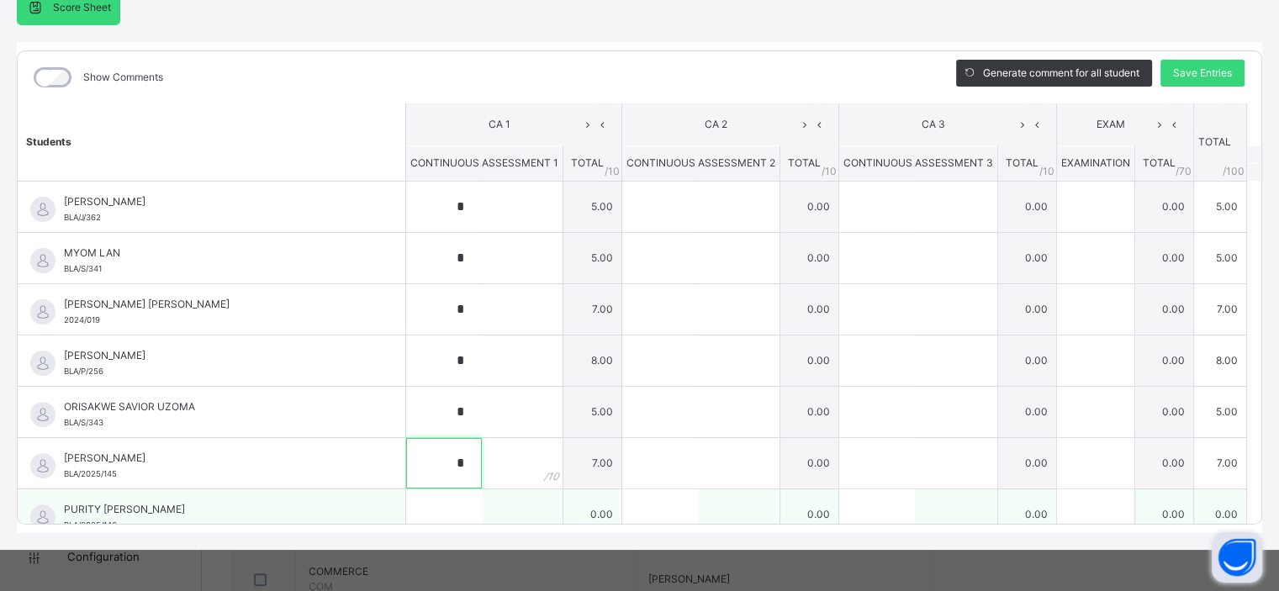
type input "*"
click at [417, 504] on input "text" at bounding box center [444, 514] width 76 height 50
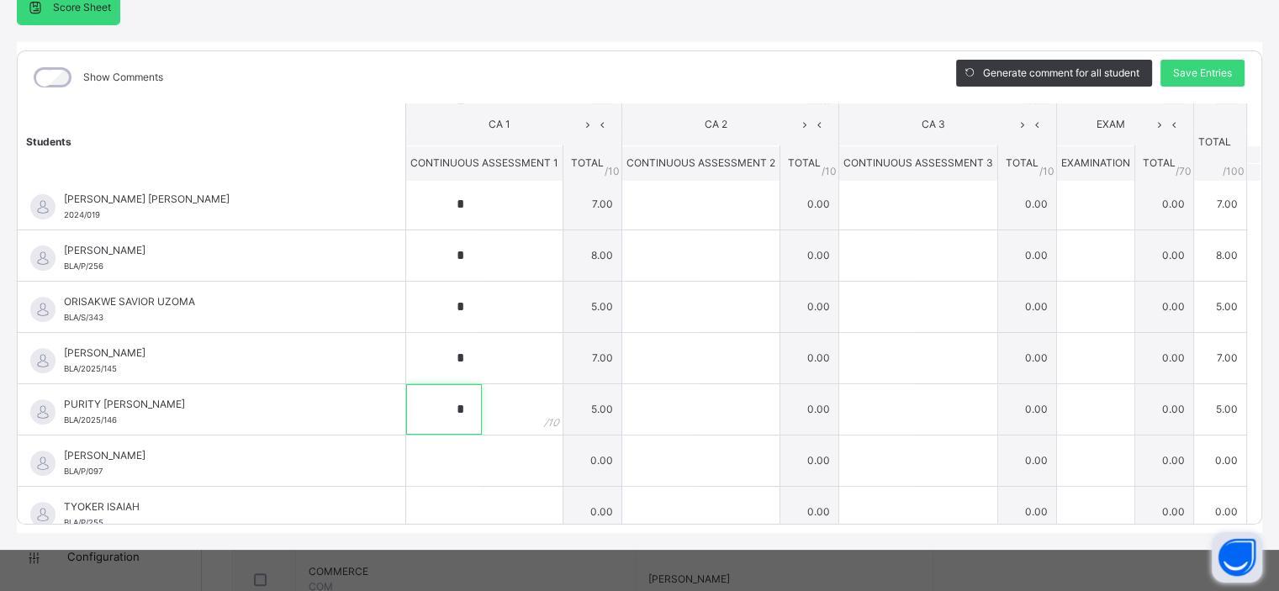
scroll to position [629, 0]
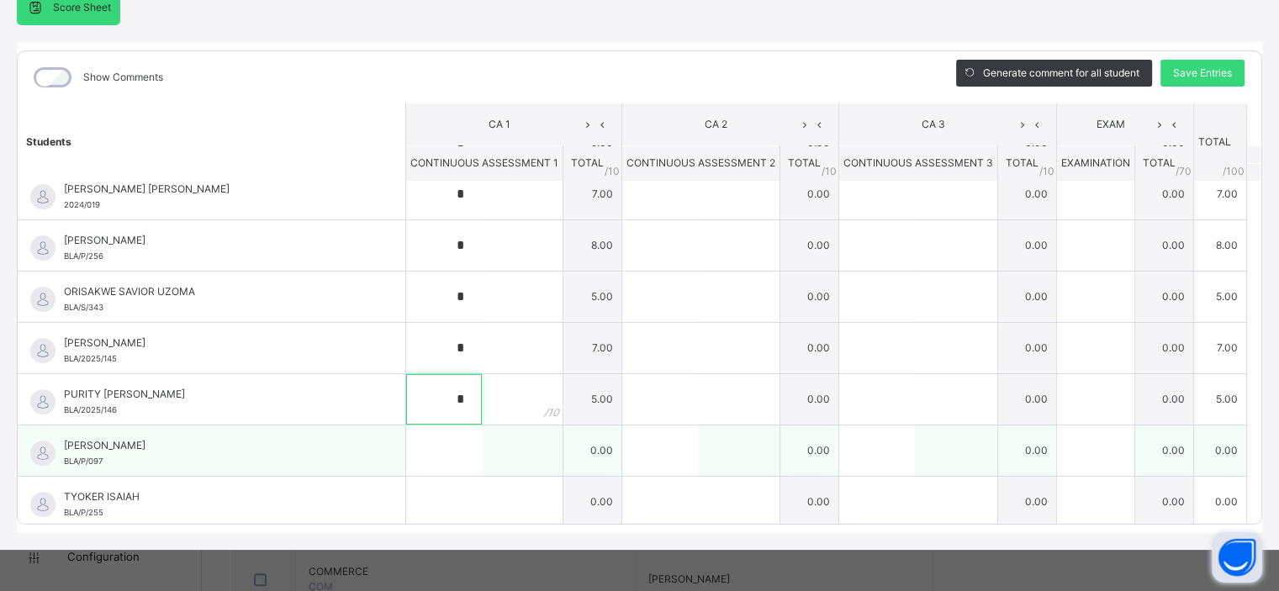
type input "*"
click at [418, 446] on input "text" at bounding box center [444, 450] width 76 height 50
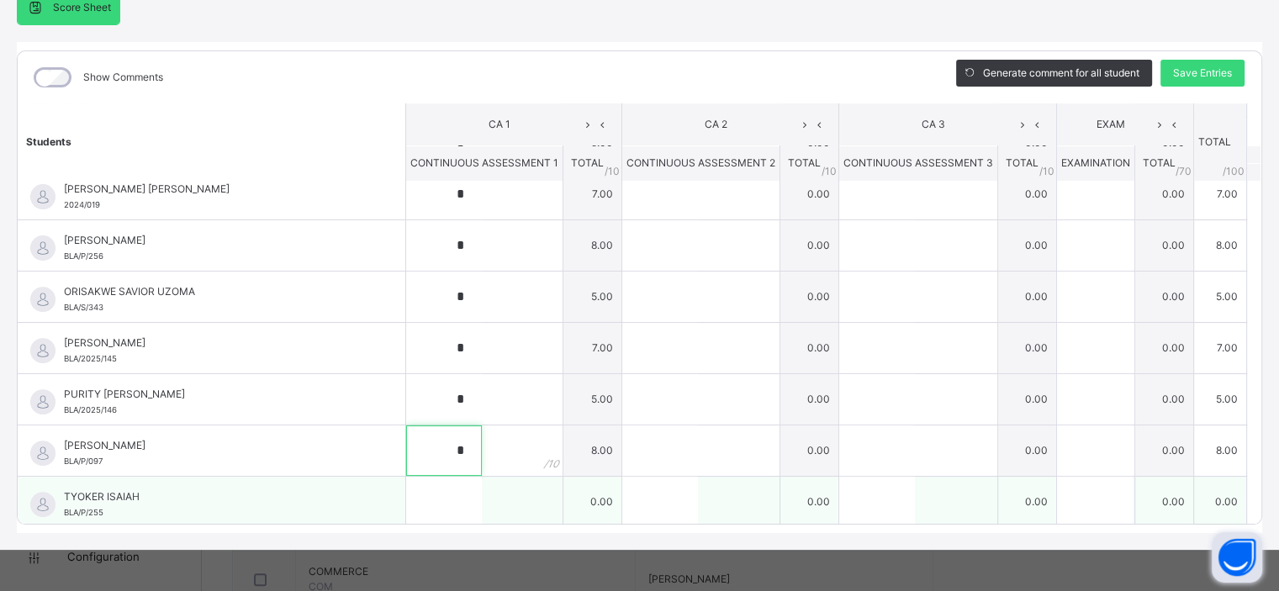
type input "*"
click at [416, 505] on input "text" at bounding box center [444, 502] width 76 height 50
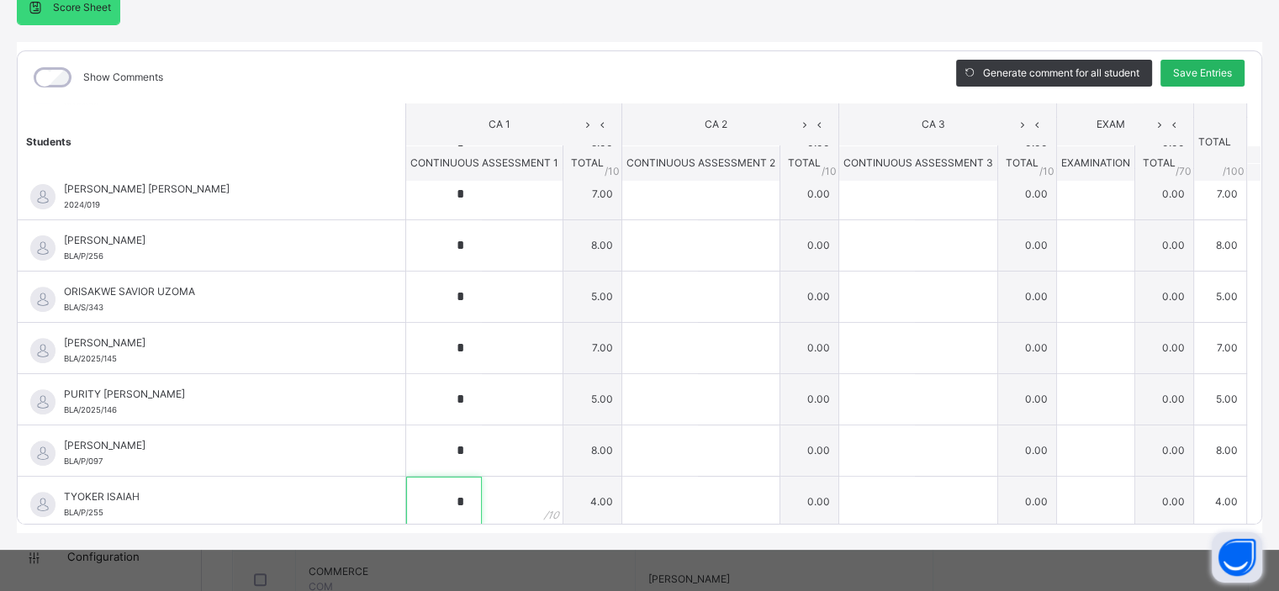
type input "*"
click at [1206, 77] on span "Save Entries" at bounding box center [1202, 73] width 59 height 15
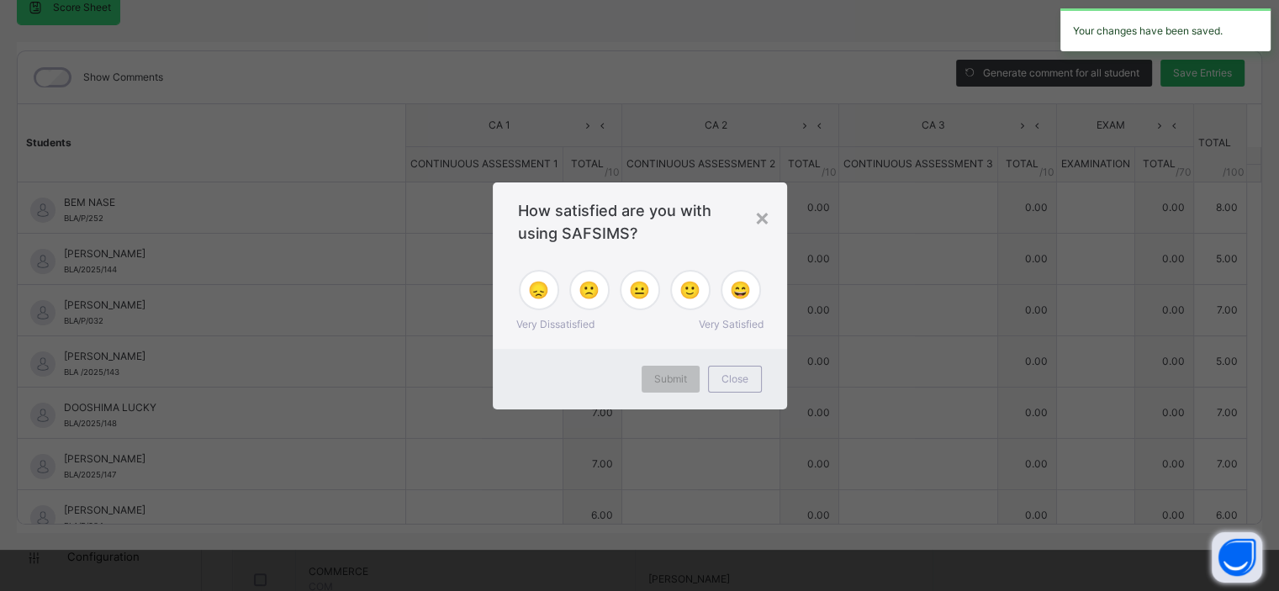
type input "*"
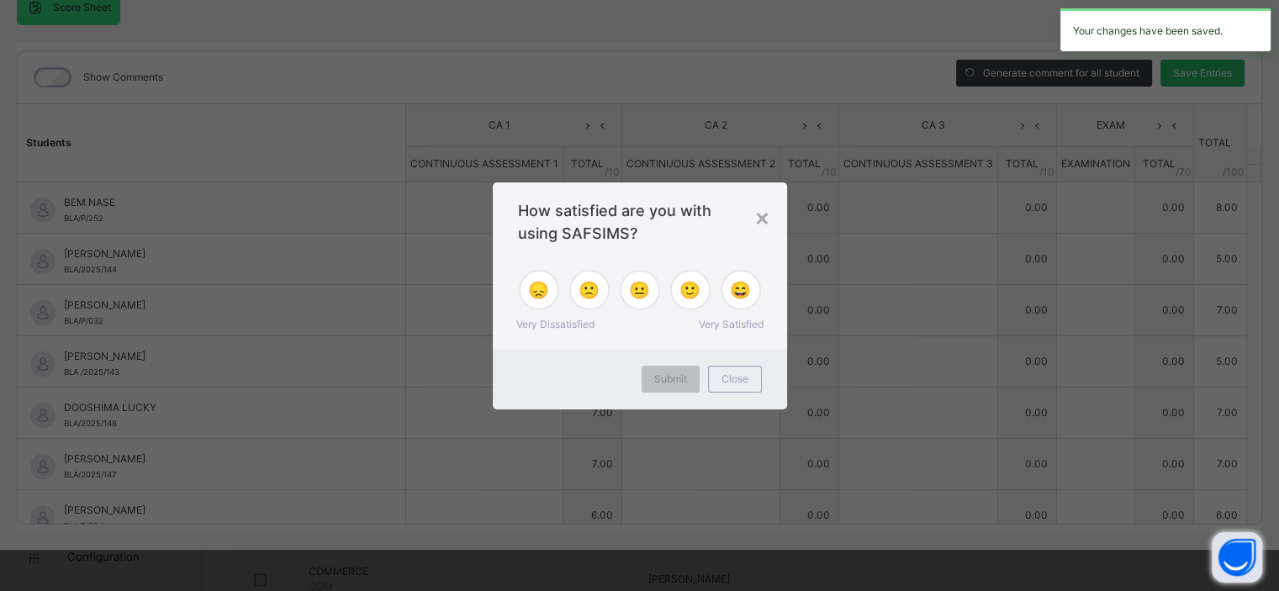
type input "*"
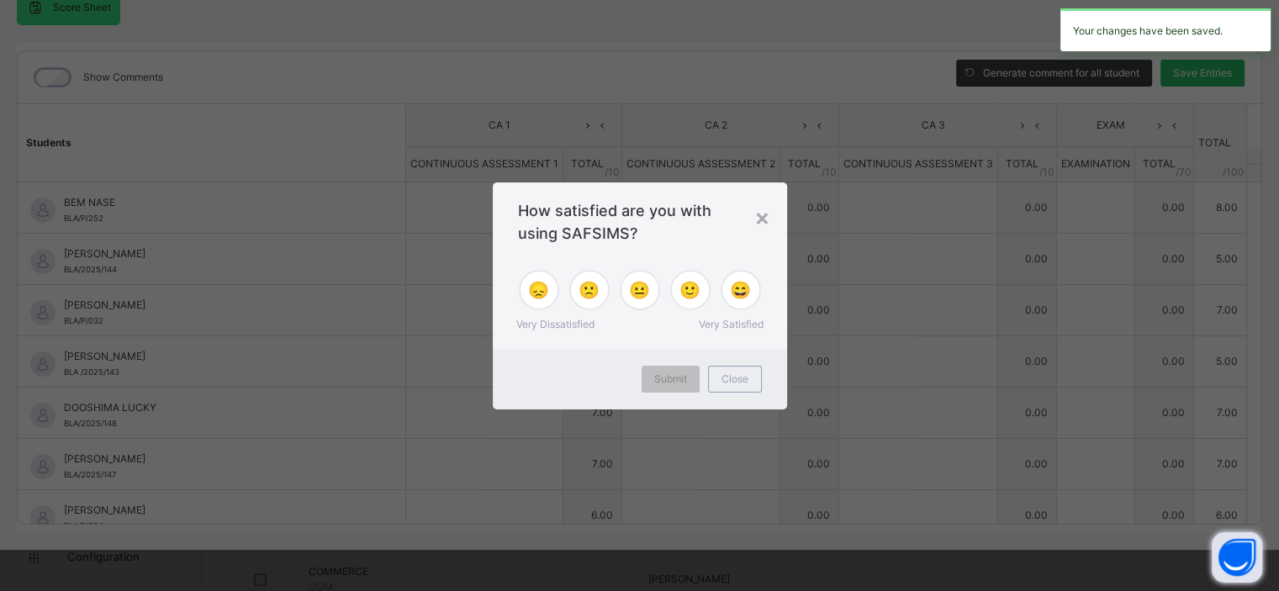
type input "*"
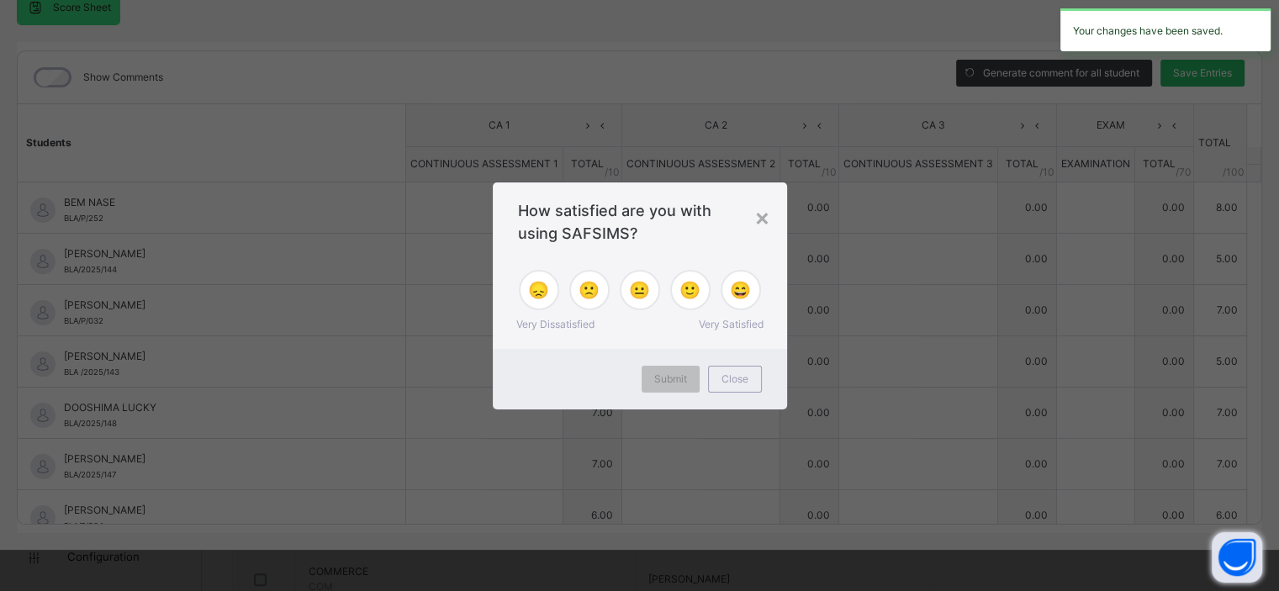
type input "*"
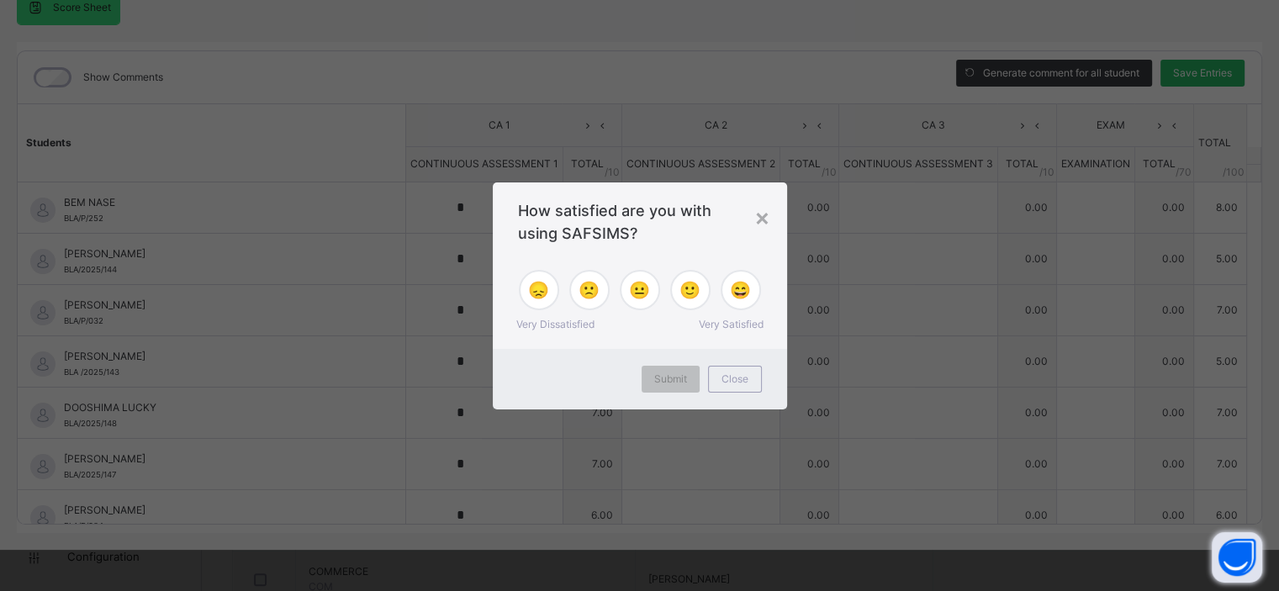
click at [1206, 77] on div "× How satisfied are you with using SAFSIMS? 😞 🙁 😐 🙂 😄 Very Dissatisfied Very Sa…" at bounding box center [639, 295] width 1279 height 591
click at [646, 288] on span "😐" at bounding box center [639, 289] width 21 height 25
click at [671, 375] on span "Submit" at bounding box center [670, 379] width 33 height 15
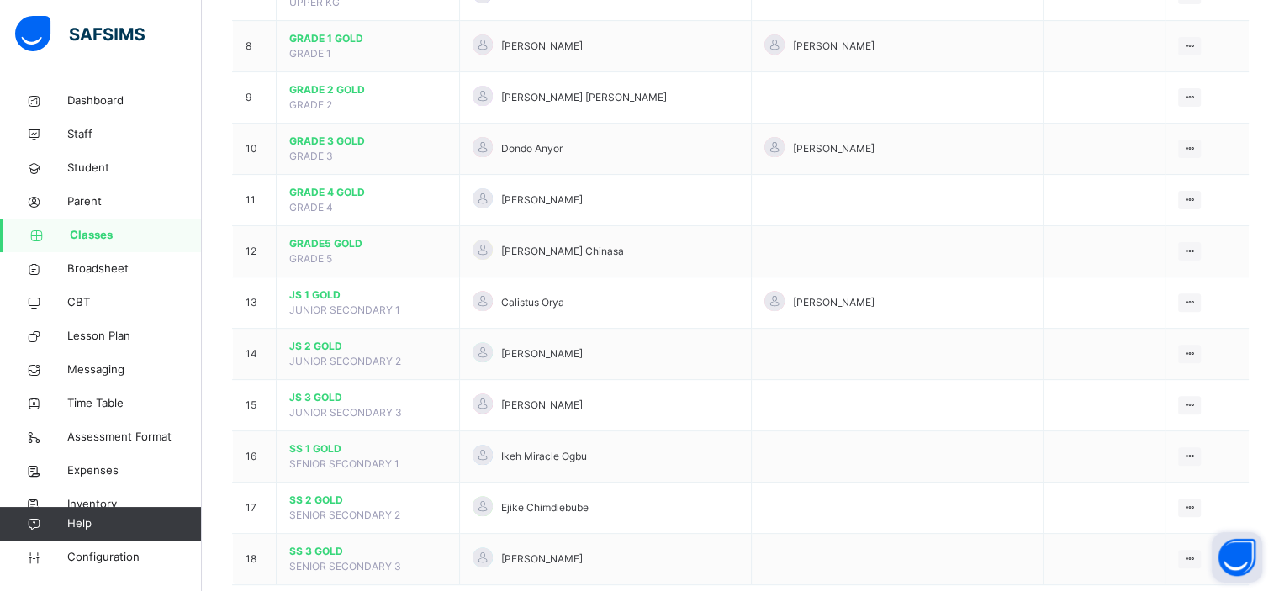
scroll to position [571, 0]
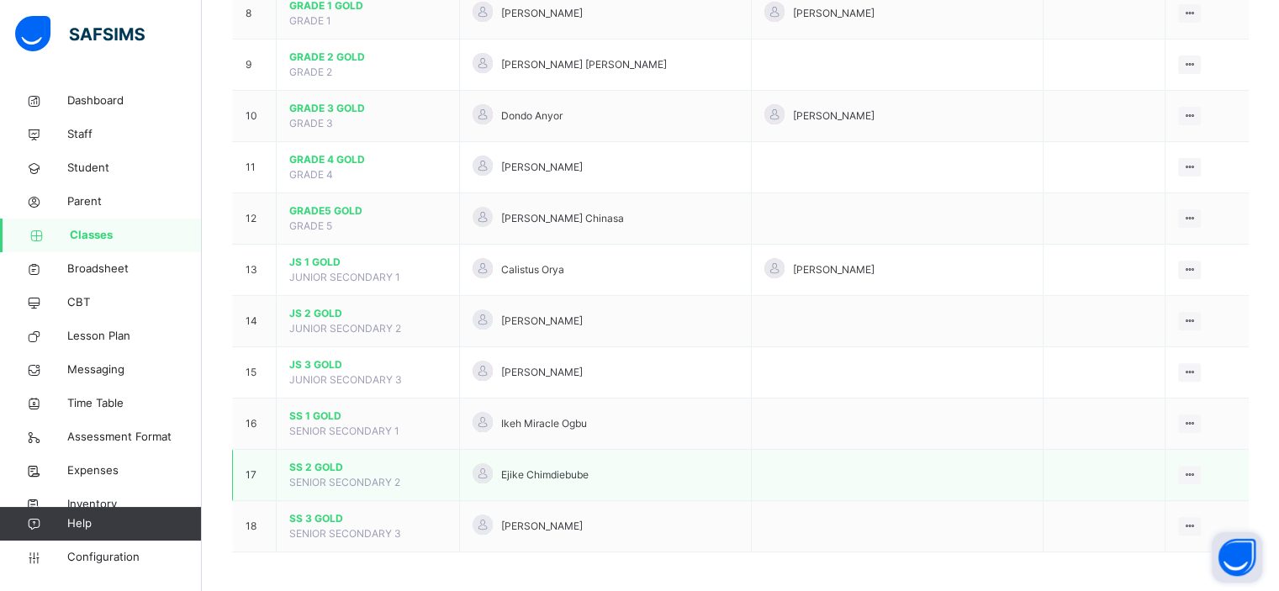
click at [337, 477] on span "SENIOR SECONDARY 2" at bounding box center [344, 482] width 111 height 13
click at [1144, 500] on div "View Class" at bounding box center [1145, 508] width 96 height 17
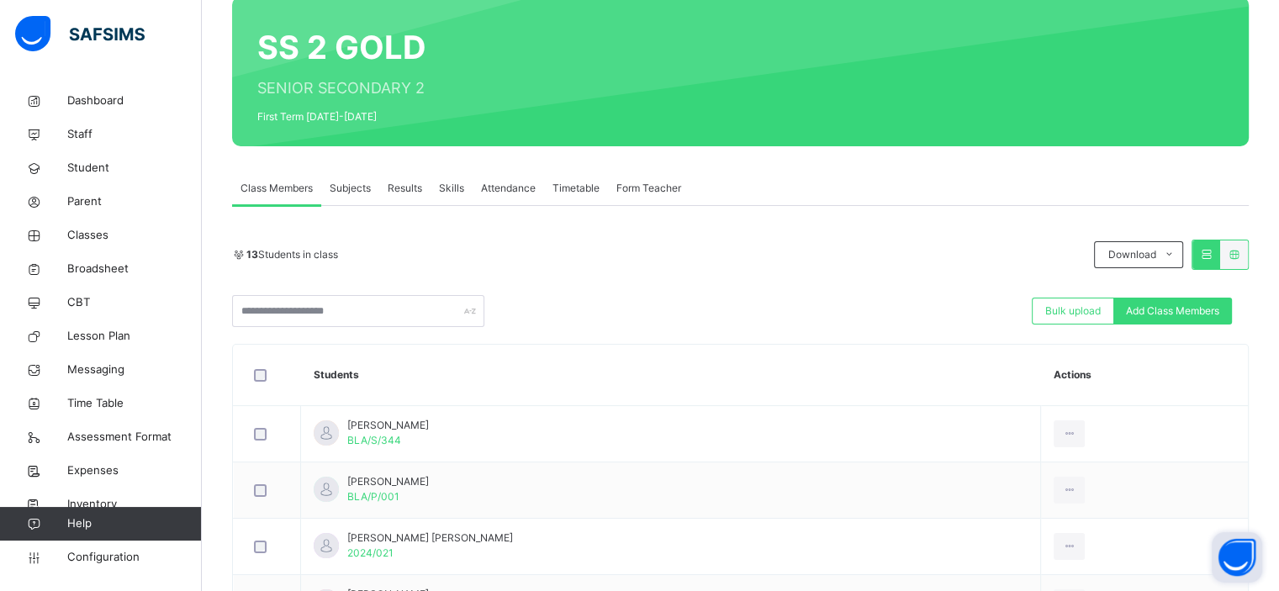
scroll to position [235, 0]
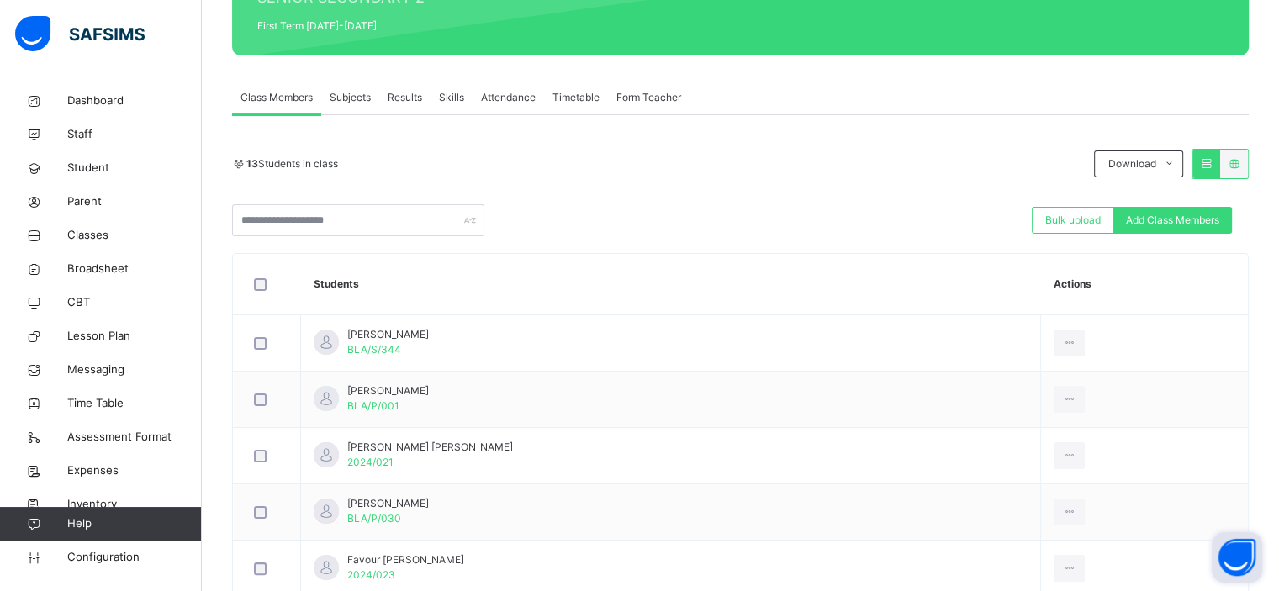
click at [353, 93] on span "Subjects" at bounding box center [350, 97] width 41 height 15
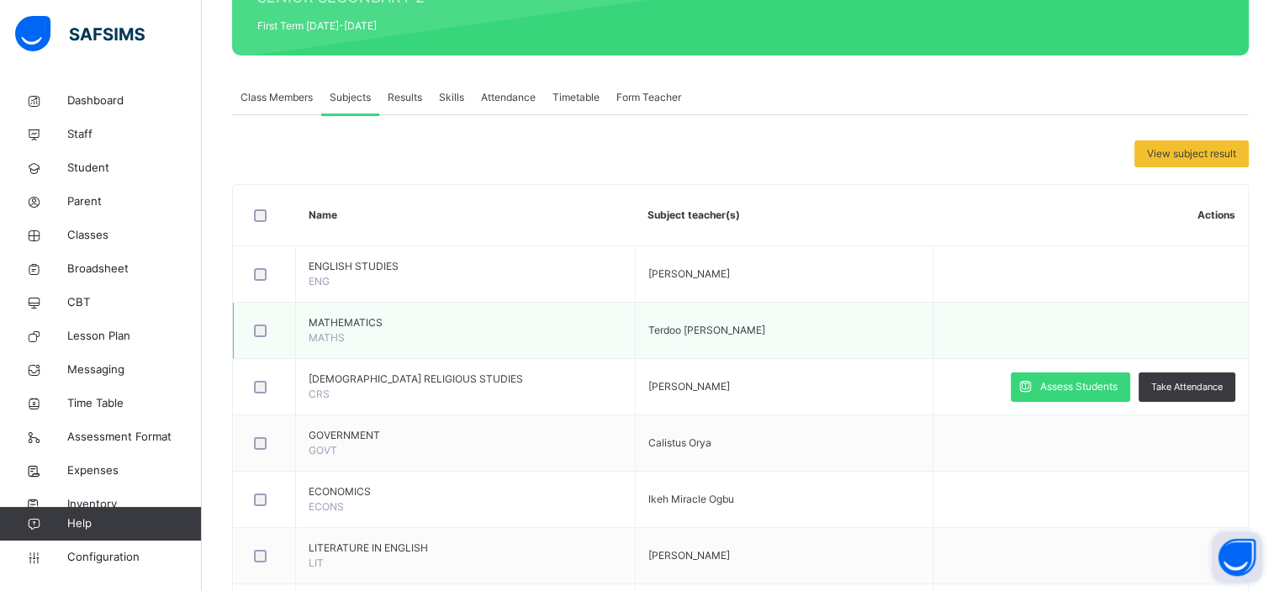
click at [333, 315] on span "MATHEMATICS" at bounding box center [466, 322] width 314 height 15
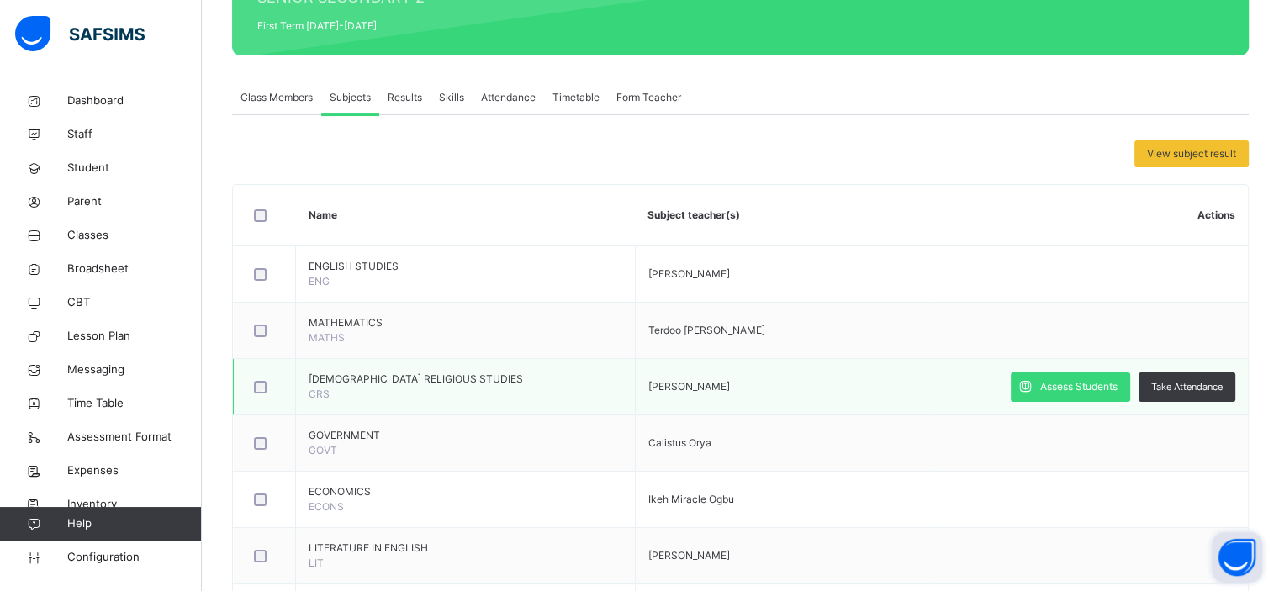
click at [468, 394] on td "[DEMOGRAPHIC_DATA] RELIGIOUS STUDIES CRS" at bounding box center [466, 387] width 340 height 56
click at [1070, 386] on span "Assess Students" at bounding box center [1078, 386] width 77 height 15
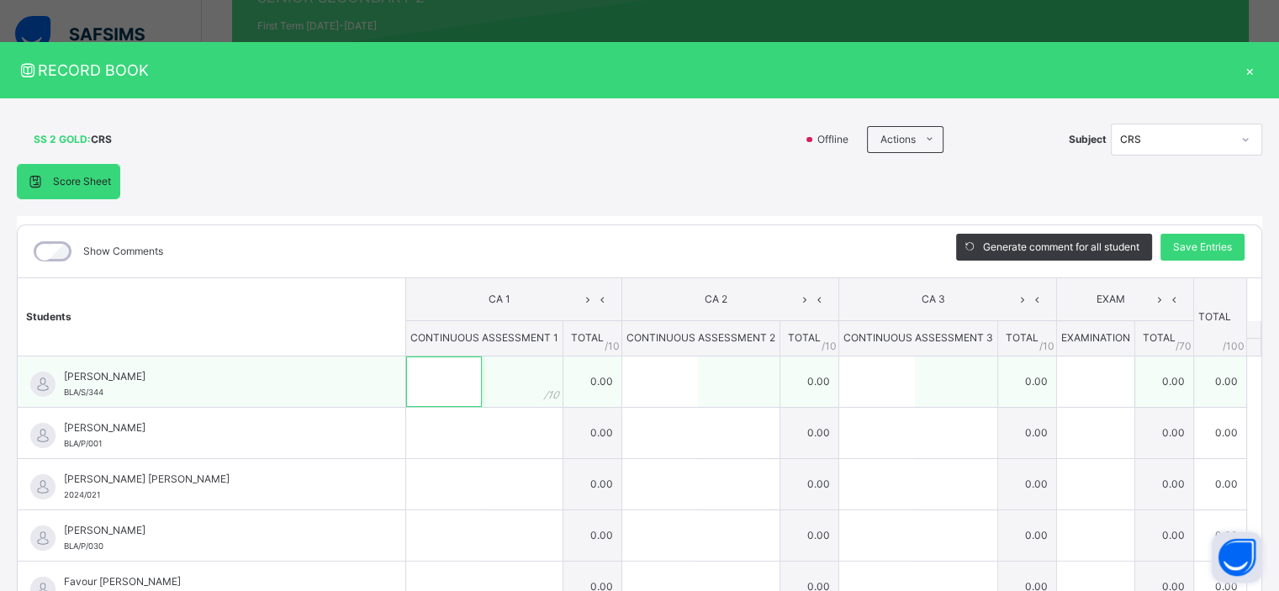
click at [417, 388] on input "text" at bounding box center [444, 382] width 76 height 50
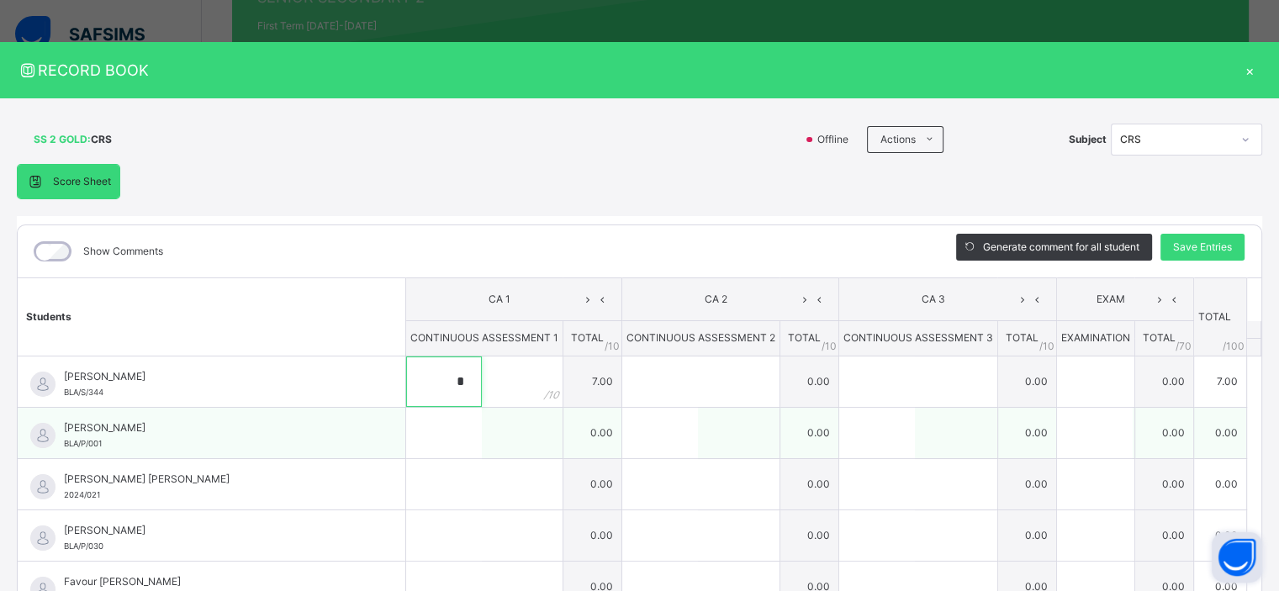
type input "*"
click at [408, 445] on input "text" at bounding box center [444, 433] width 76 height 50
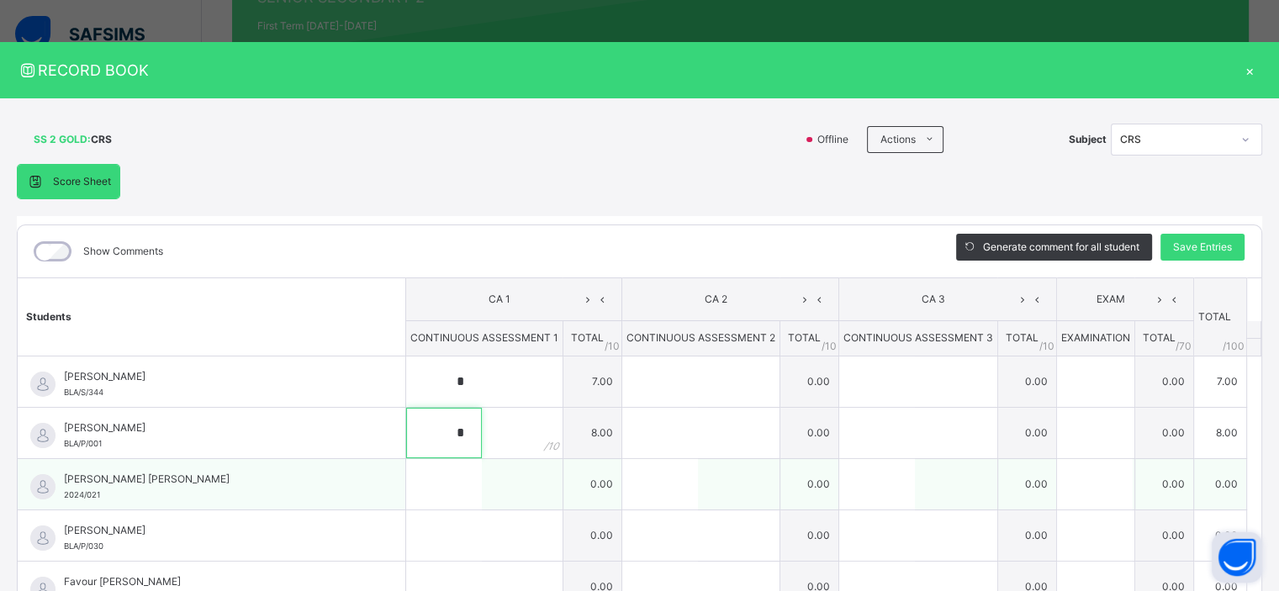
type input "*"
click at [430, 495] on input "text" at bounding box center [444, 484] width 76 height 50
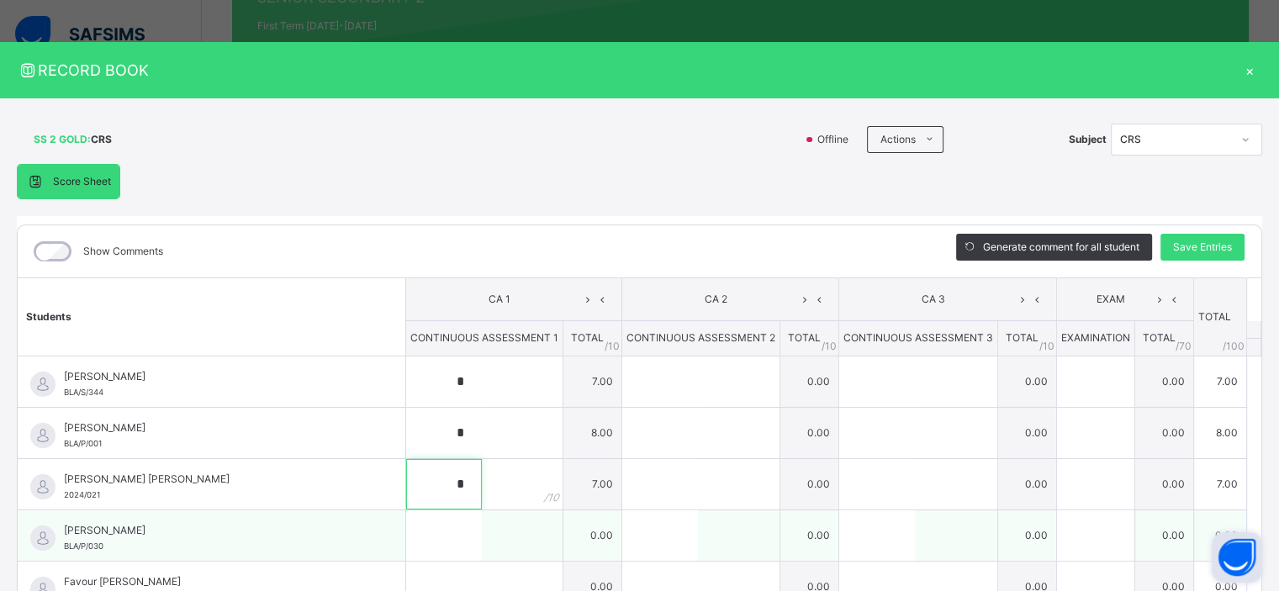
type input "*"
click at [424, 531] on input "text" at bounding box center [444, 535] width 76 height 50
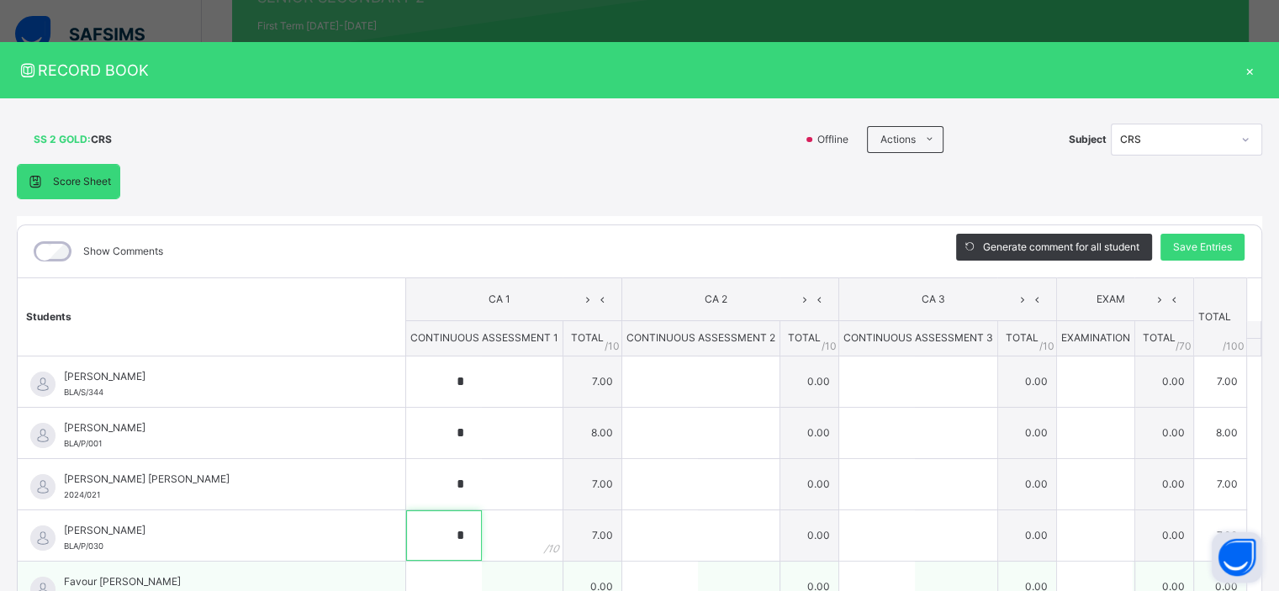
type input "*"
click at [421, 568] on input "text" at bounding box center [444, 587] width 76 height 50
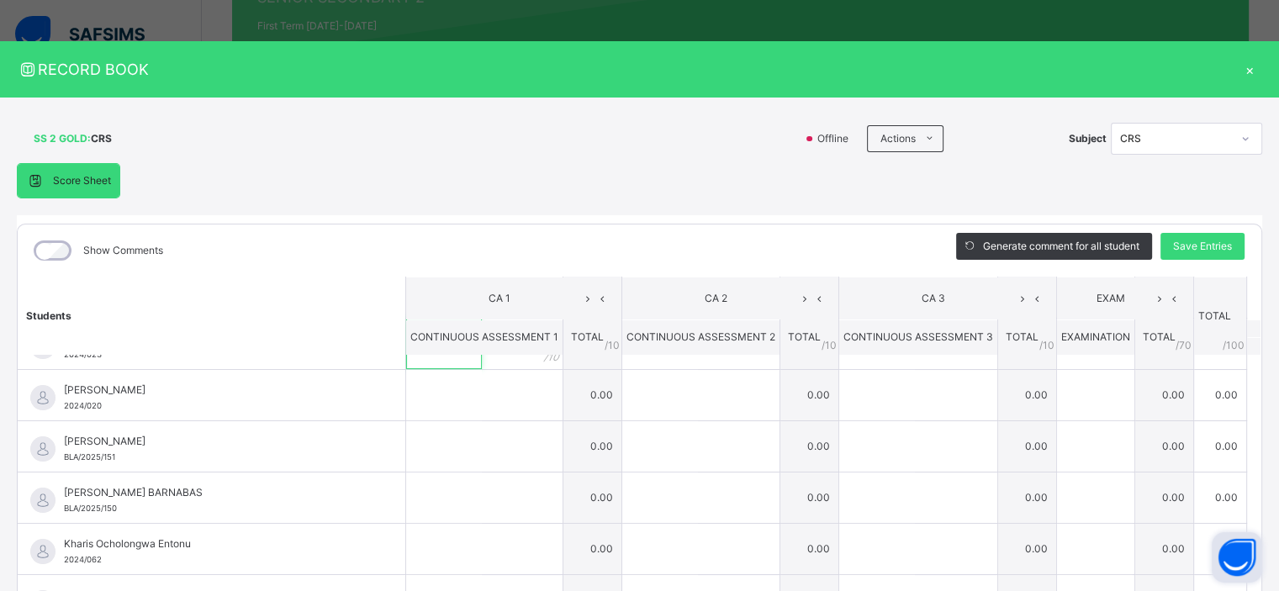
scroll to position [244, 0]
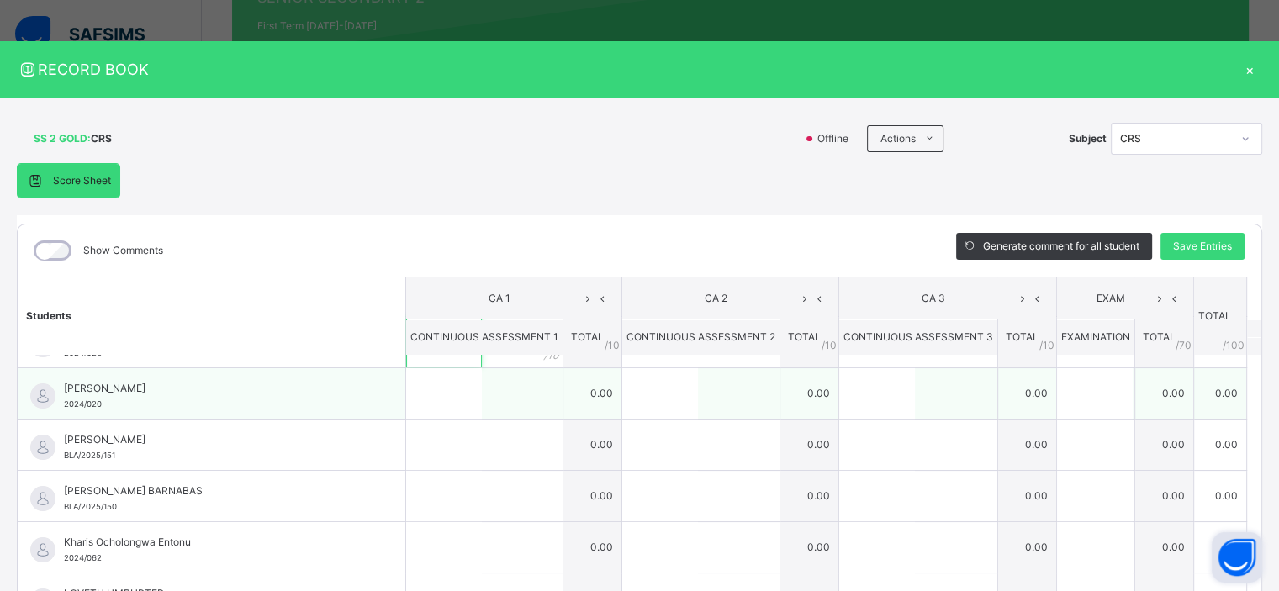
type input "*"
click at [440, 396] on input "text" at bounding box center [444, 393] width 76 height 50
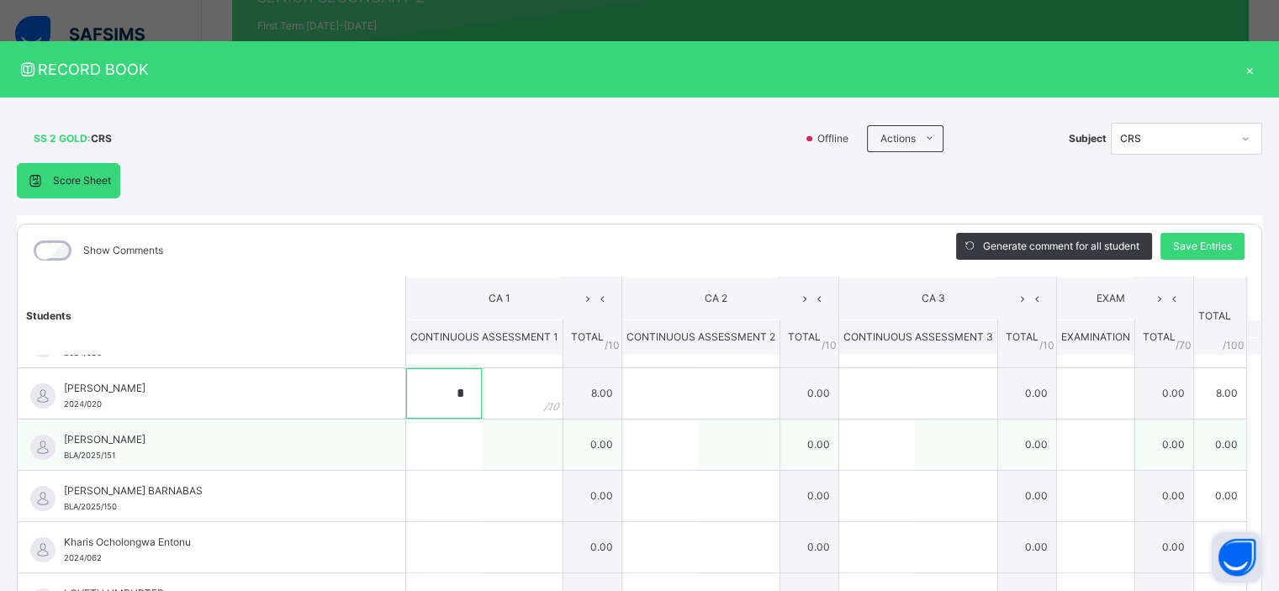
type input "*"
click at [425, 445] on input "text" at bounding box center [444, 445] width 76 height 50
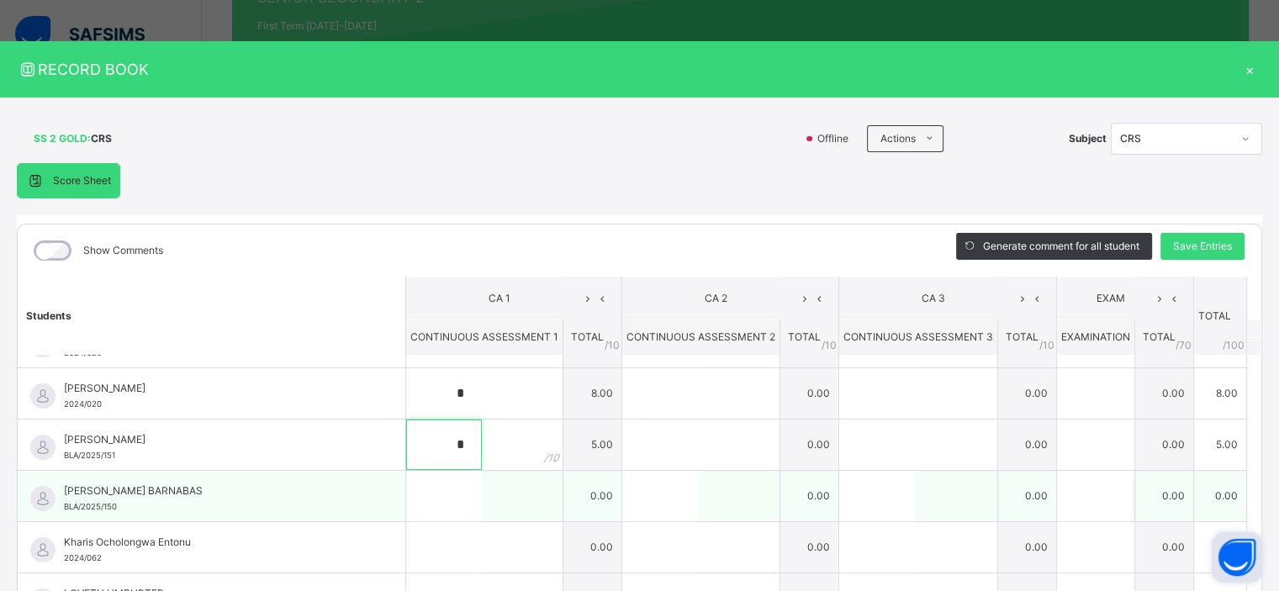
type input "*"
click at [454, 494] on input "text" at bounding box center [444, 496] width 76 height 50
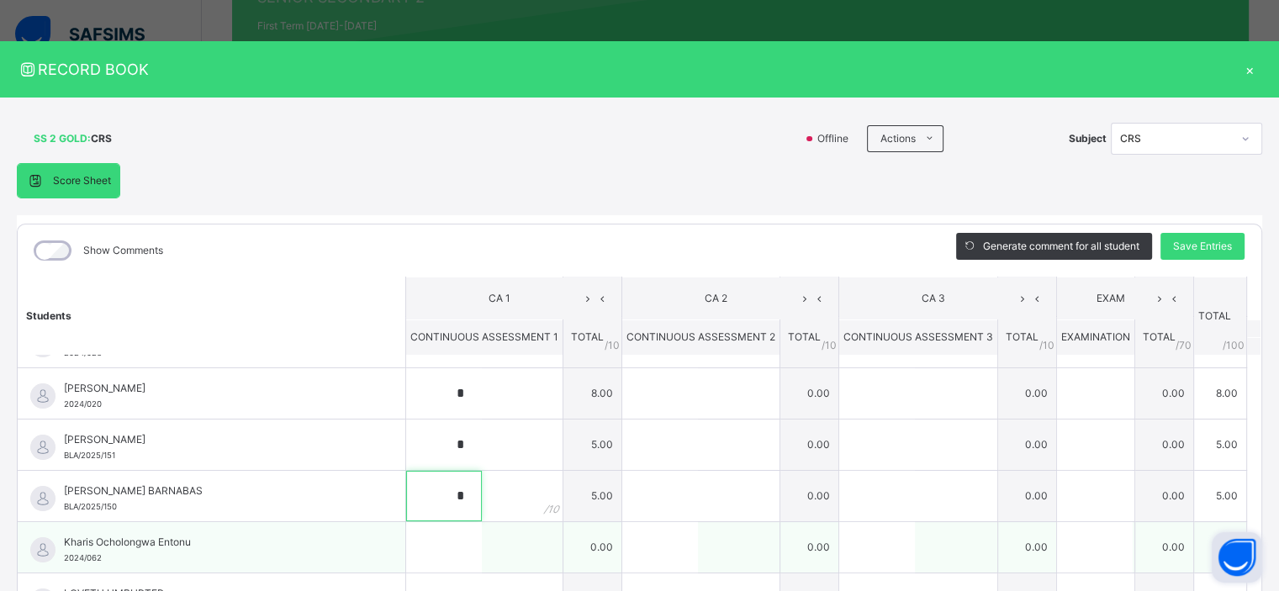
type input "*"
click at [427, 551] on input "text" at bounding box center [444, 547] width 76 height 50
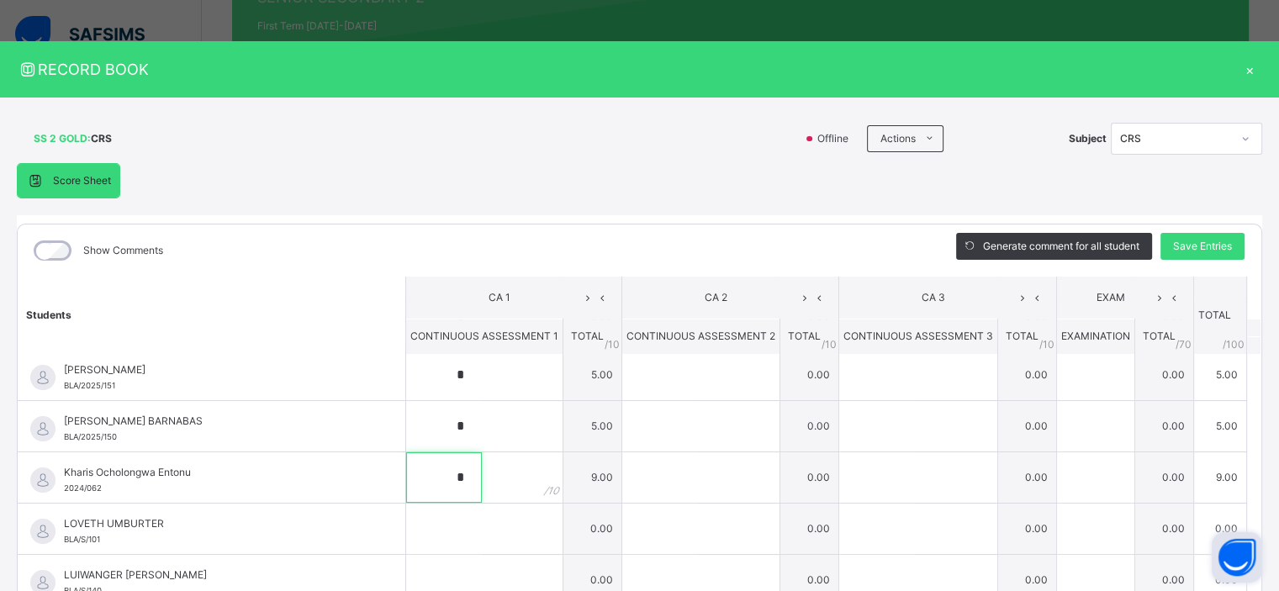
scroll to position [322, 0]
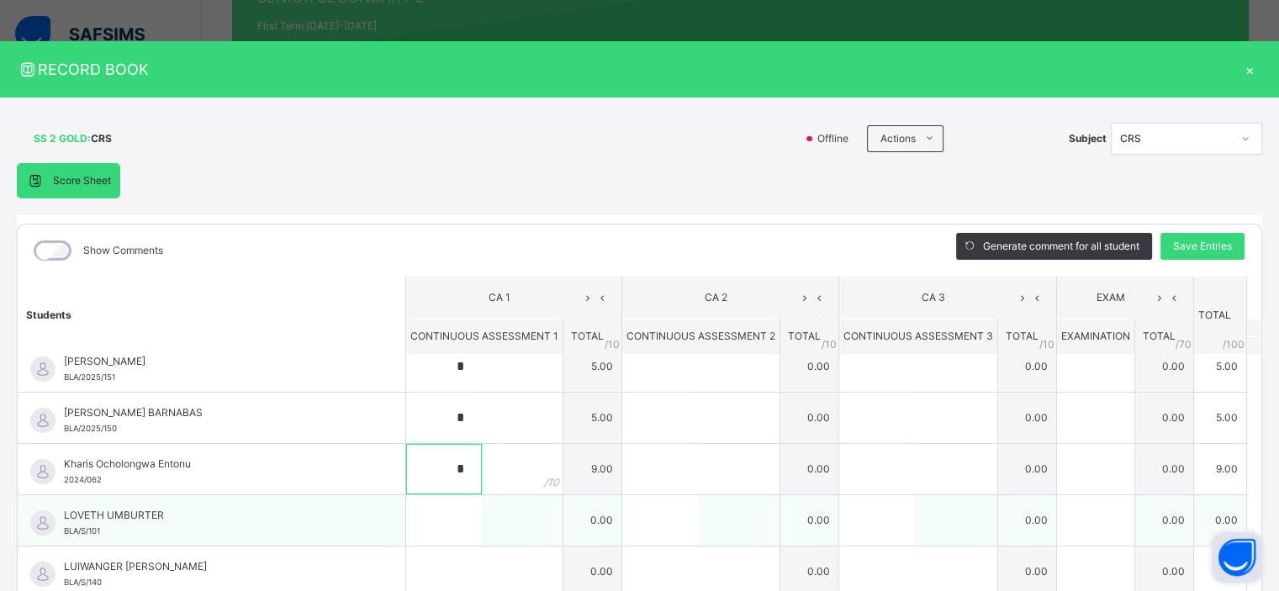
type input "*"
click at [423, 520] on input "text" at bounding box center [444, 520] width 76 height 50
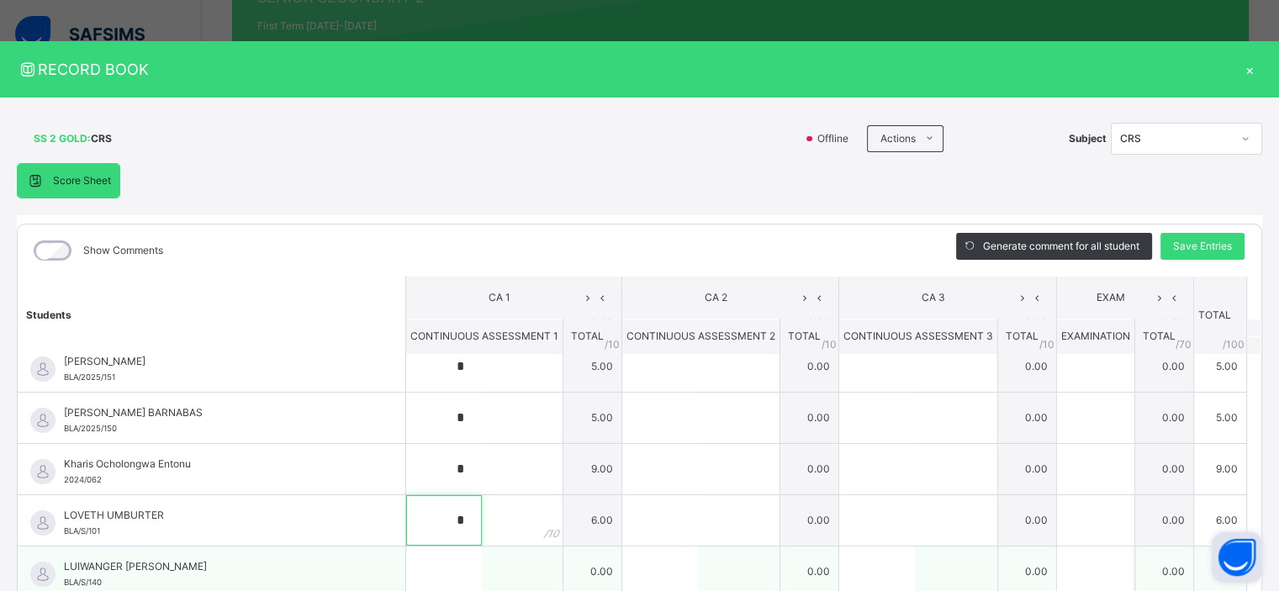
type input "*"
click at [434, 573] on input "text" at bounding box center [444, 572] width 76 height 50
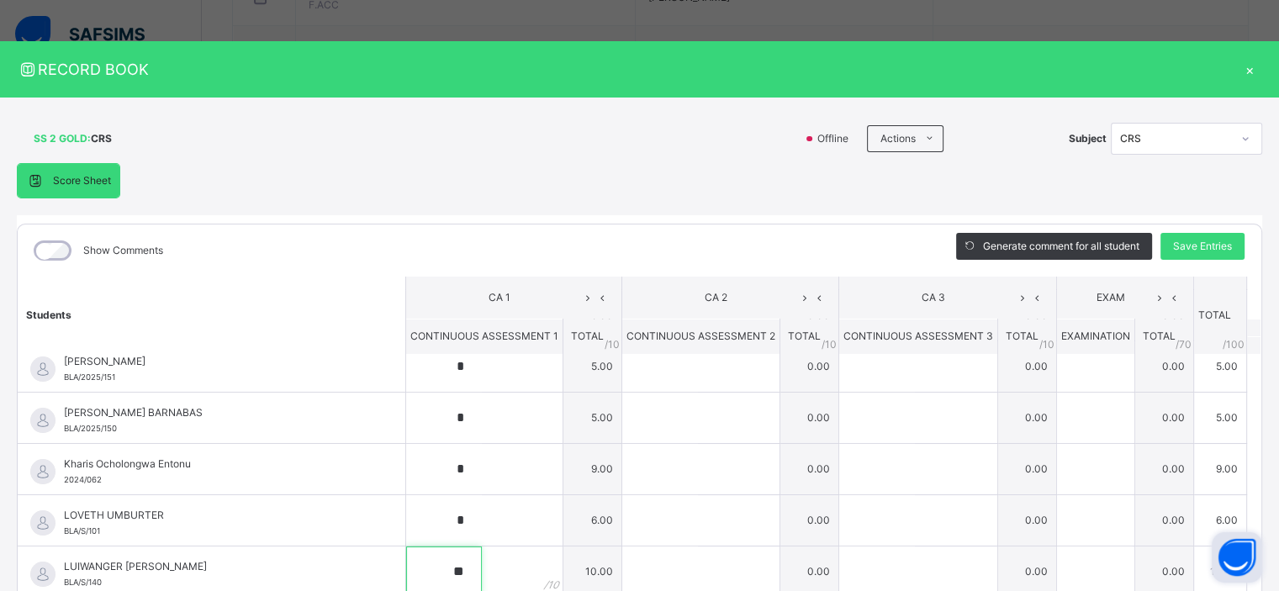
scroll to position [999, 0]
type input "**"
drag, startPoint x: 1244, startPoint y: 582, endPoint x: 1247, endPoint y: 591, distance: 9.6
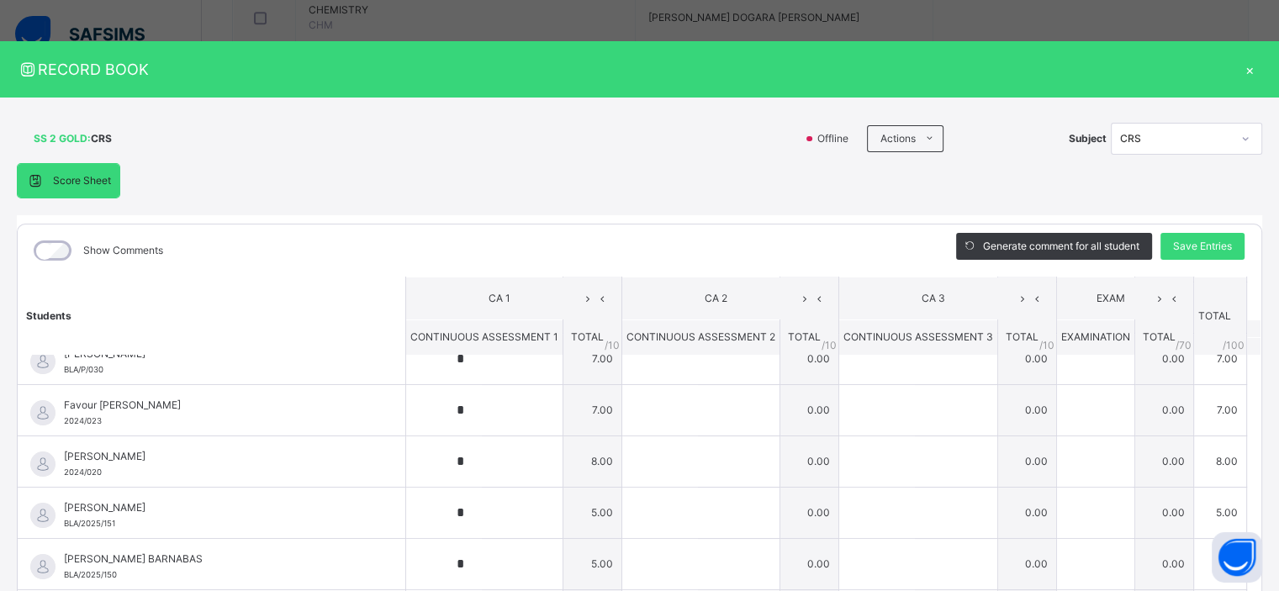
scroll to position [322, 0]
